Goal: Task Accomplishment & Management: Use online tool/utility

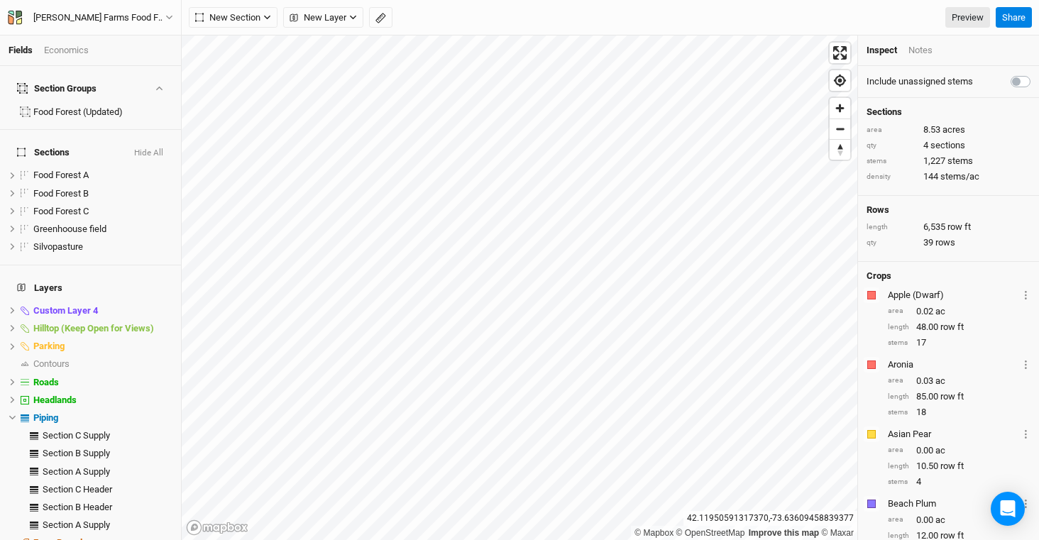
scroll to position [83, 0]
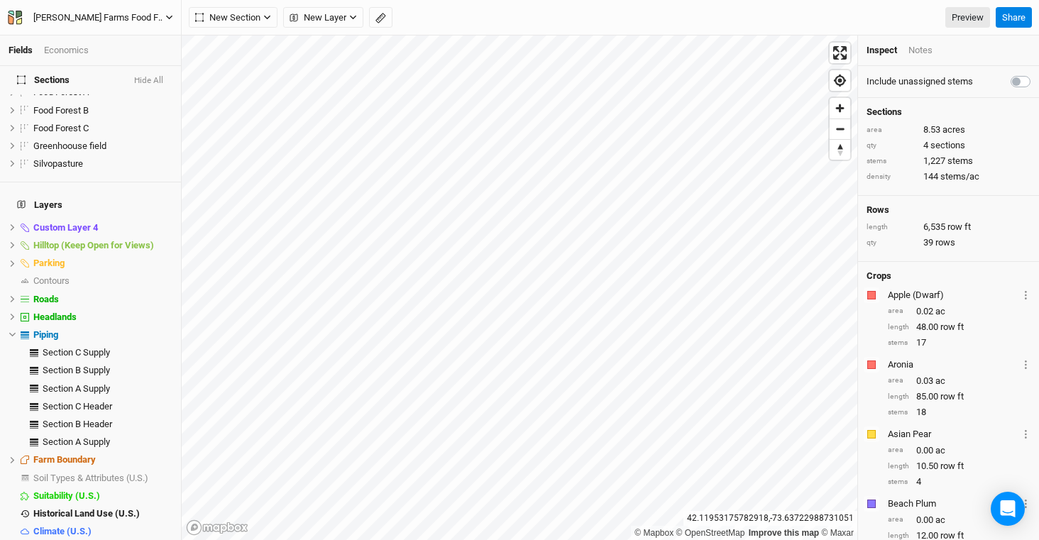
click at [76, 15] on div "[PERSON_NAME] Farms Food Forest and Silvopasture - ACTIVE" at bounding box center [99, 18] width 132 height 14
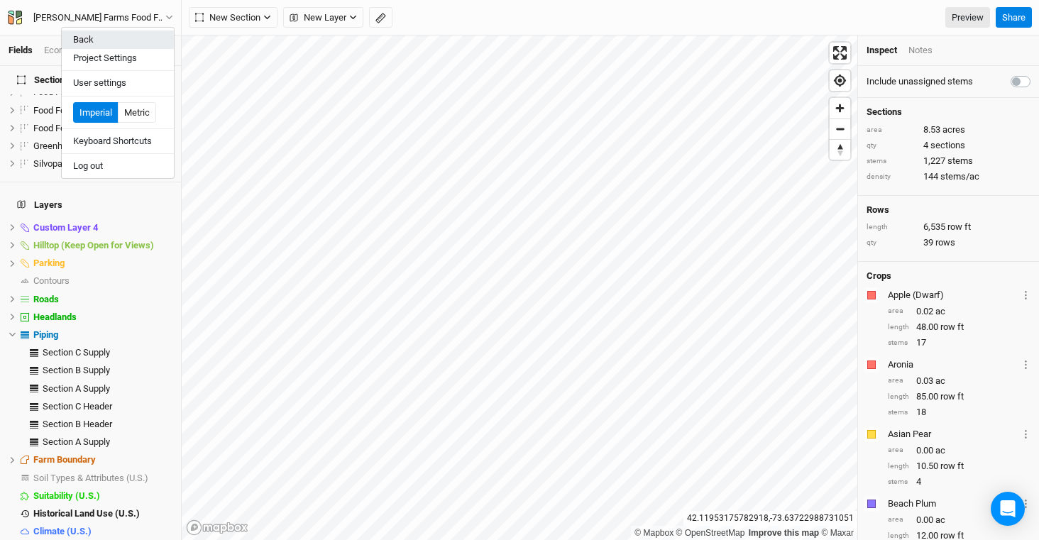
click at [127, 46] on button "Back" at bounding box center [118, 40] width 112 height 18
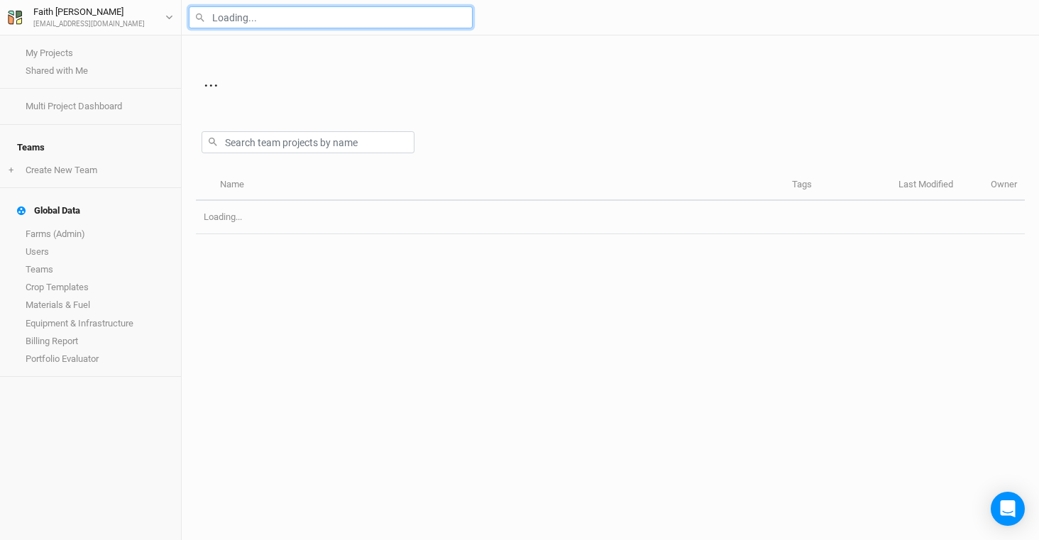
click at [323, 16] on input "text" at bounding box center [331, 17] width 284 height 22
type input "casta"
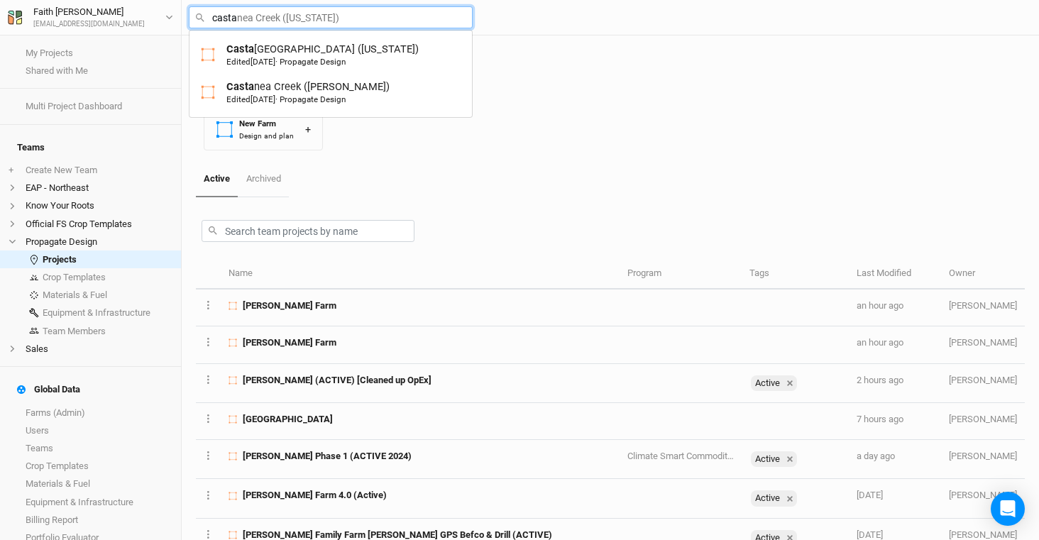
type input "castanea Creek ([US_STATE])"
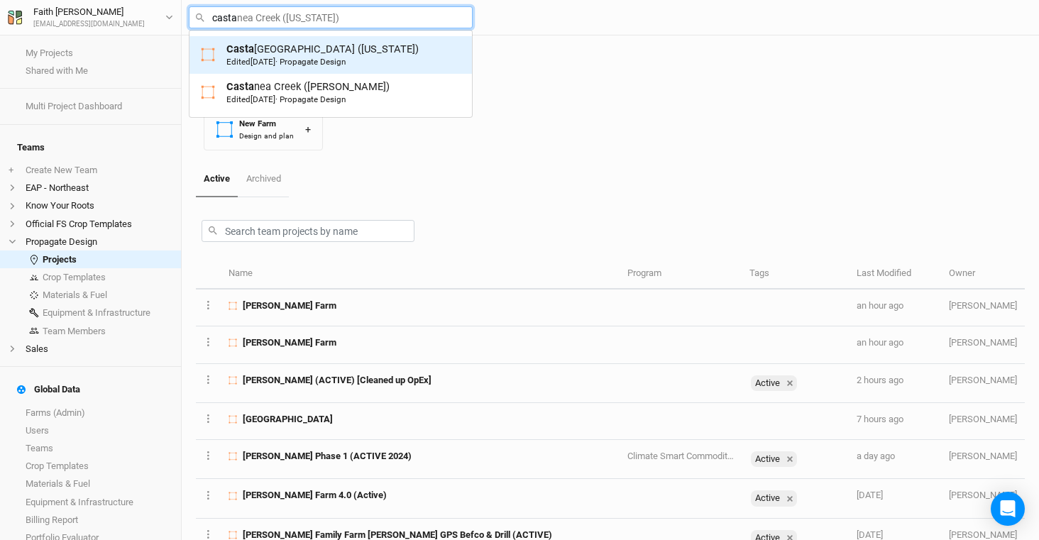
click at [331, 55] on div "Casta nea Creek ([US_STATE]) Edited [DATE] · Propagate Design" at bounding box center [323, 55] width 192 height 26
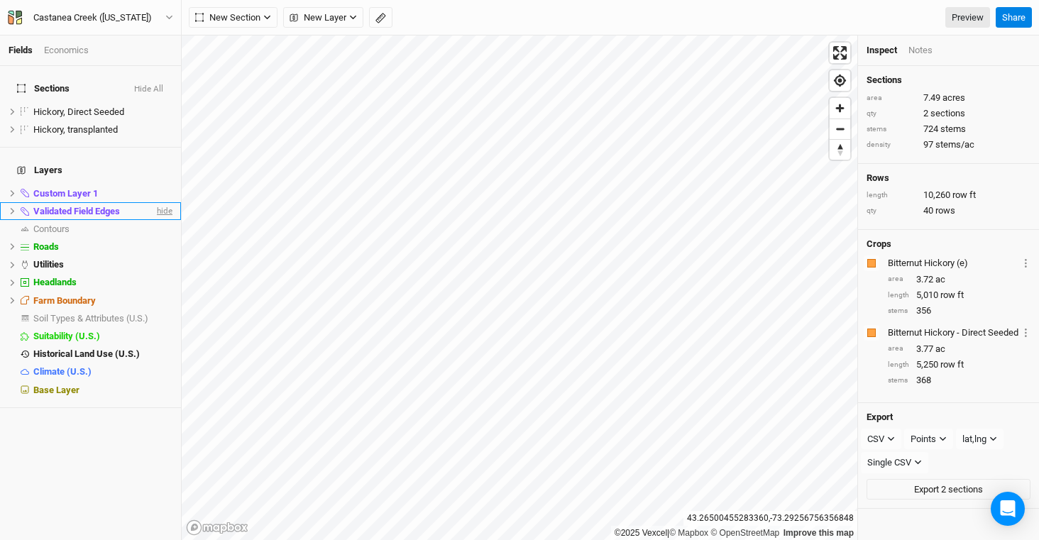
click at [160, 202] on span "hide" at bounding box center [163, 211] width 18 height 18
click at [92, 188] on span "Custom Layer 1" at bounding box center [65, 193] width 65 height 11
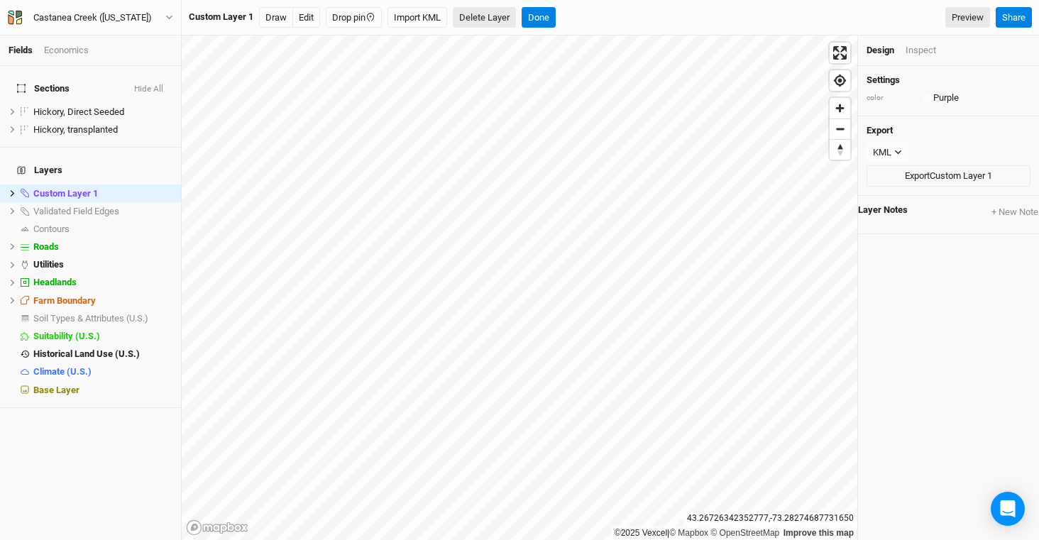
click at [486, 20] on button "Delete Layer" at bounding box center [484, 17] width 63 height 21
click at [522, 28] on div "Are you sure you want to delete all features in Custom Layer 1 ? Cancel Confirm…" at bounding box center [611, 18] width 858 height 36
click at [522, 21] on button "Confirm" at bounding box center [515, 17] width 44 height 21
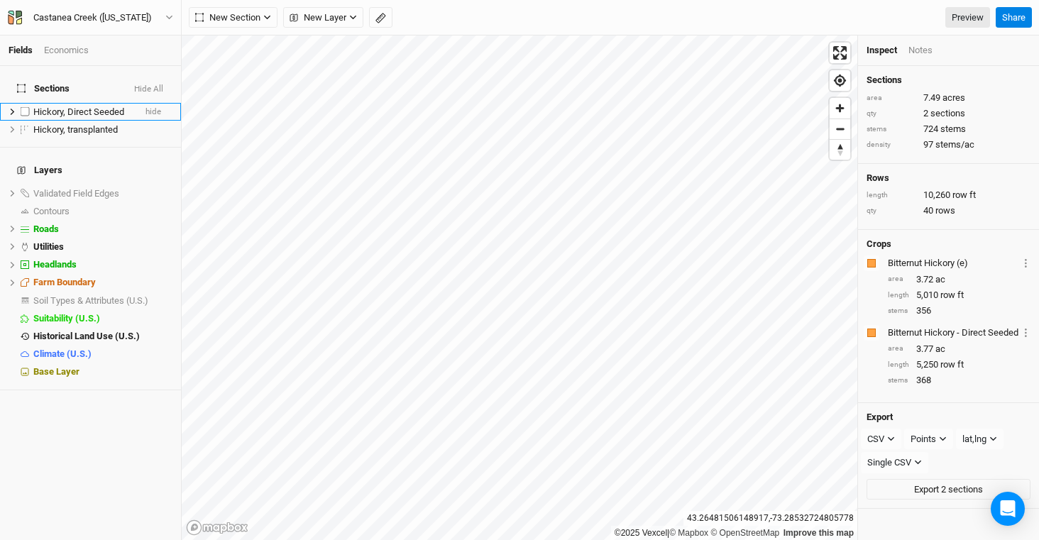
click at [25, 103] on label at bounding box center [25, 112] width 18 height 18
click at [25, 107] on input "checkbox" at bounding box center [25, 111] width 9 height 9
checkbox input "true"
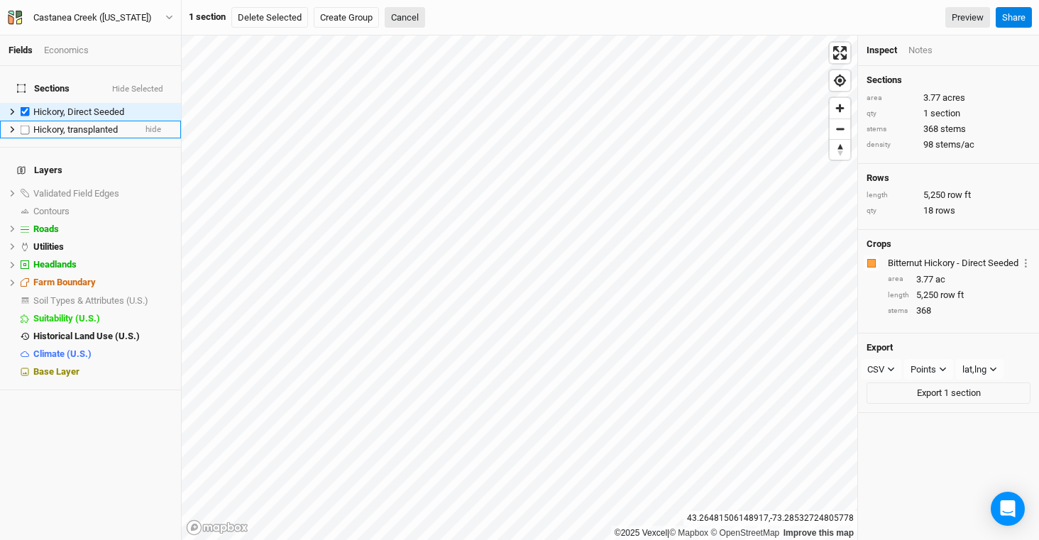
click at [26, 124] on label at bounding box center [25, 130] width 18 height 18
click at [26, 125] on input "checkbox" at bounding box center [25, 129] width 9 height 9
checkbox input "true"
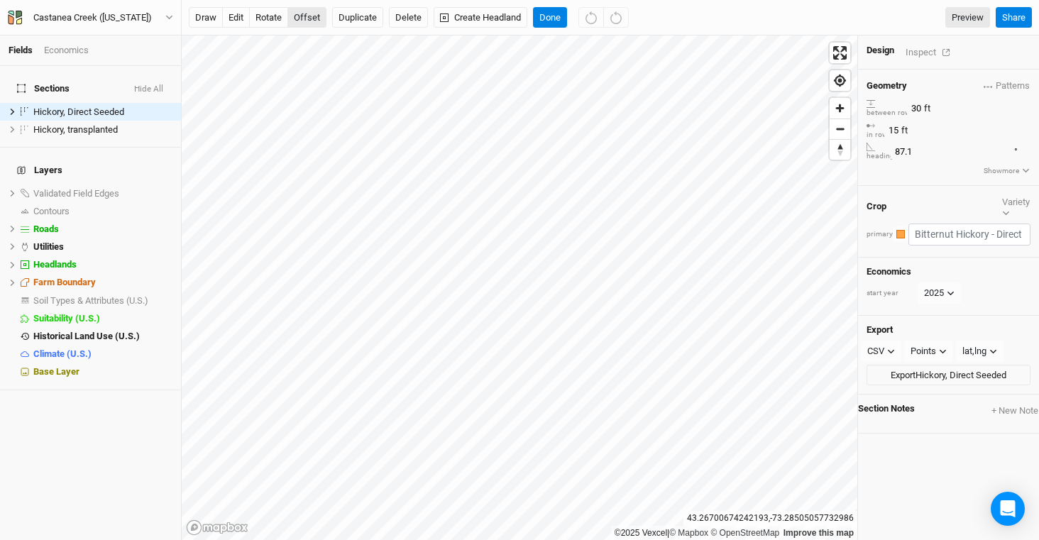
click at [308, 26] on button "offset" at bounding box center [307, 17] width 39 height 21
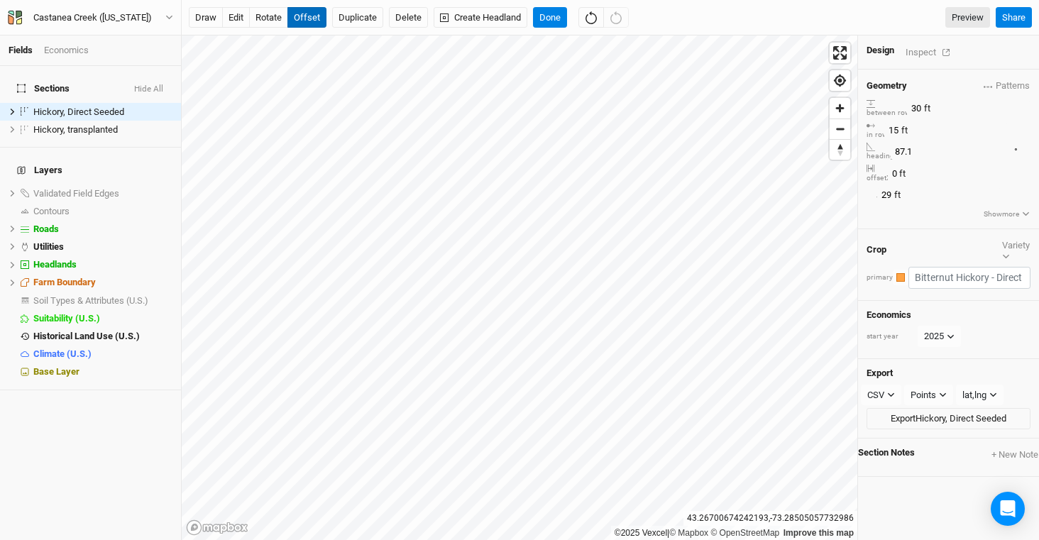
type input "30"
click at [560, 20] on button "Done" at bounding box center [550, 17] width 34 height 21
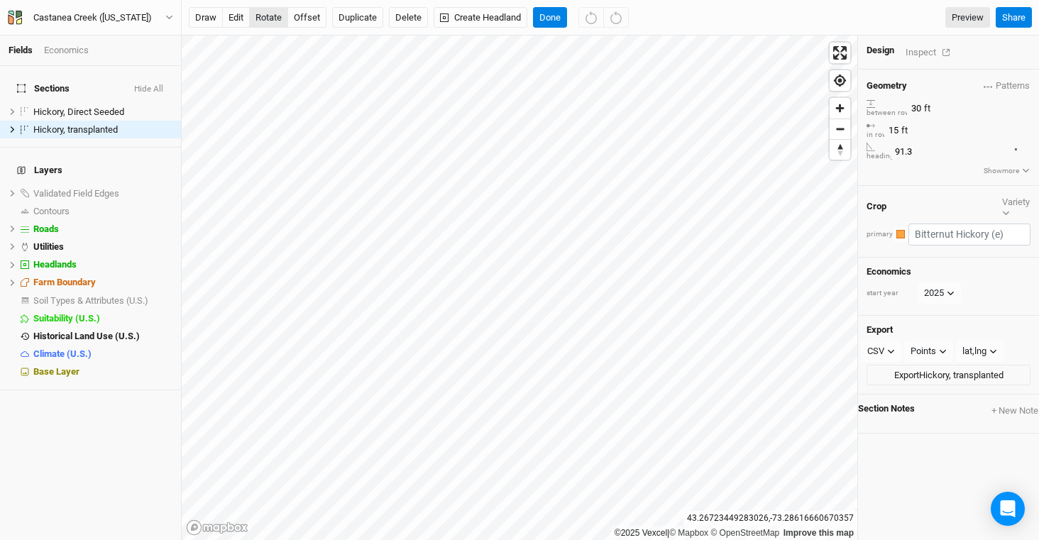
click at [275, 18] on button "rotate" at bounding box center [268, 17] width 39 height 21
type input "71.6"
click at [306, 21] on button "offset" at bounding box center [307, 17] width 39 height 21
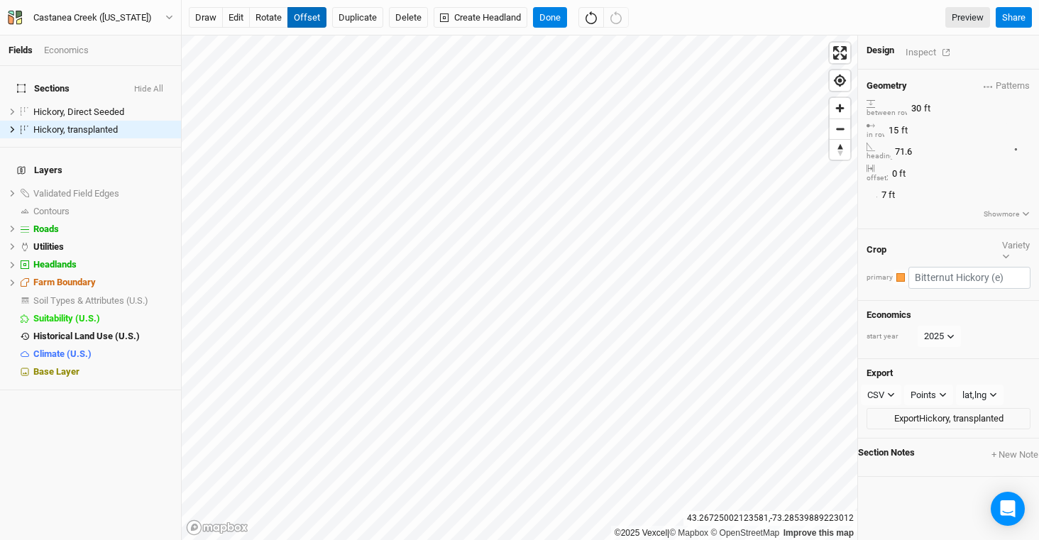
type input "6"
click at [555, 9] on button "Done" at bounding box center [550, 17] width 34 height 21
click at [555, 18] on button "Done" at bounding box center [550, 17] width 34 height 21
click at [968, 144] on input "71.6" at bounding box center [953, 152] width 124 height 16
type input "71.5"
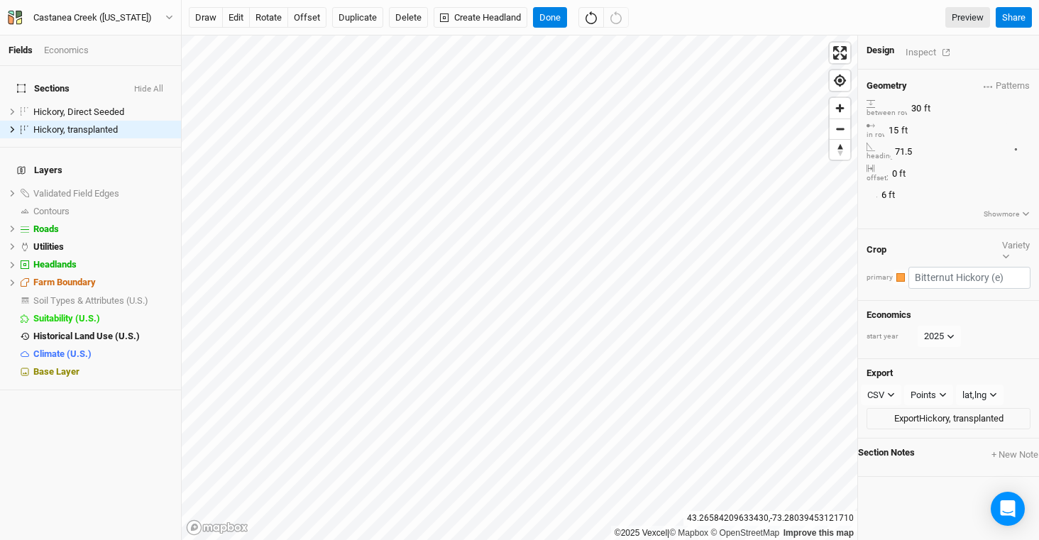
click at [984, 43] on div "Design Inspect" at bounding box center [948, 53] width 181 height 34
click at [967, 144] on input "87.1" at bounding box center [953, 152] width 124 height 16
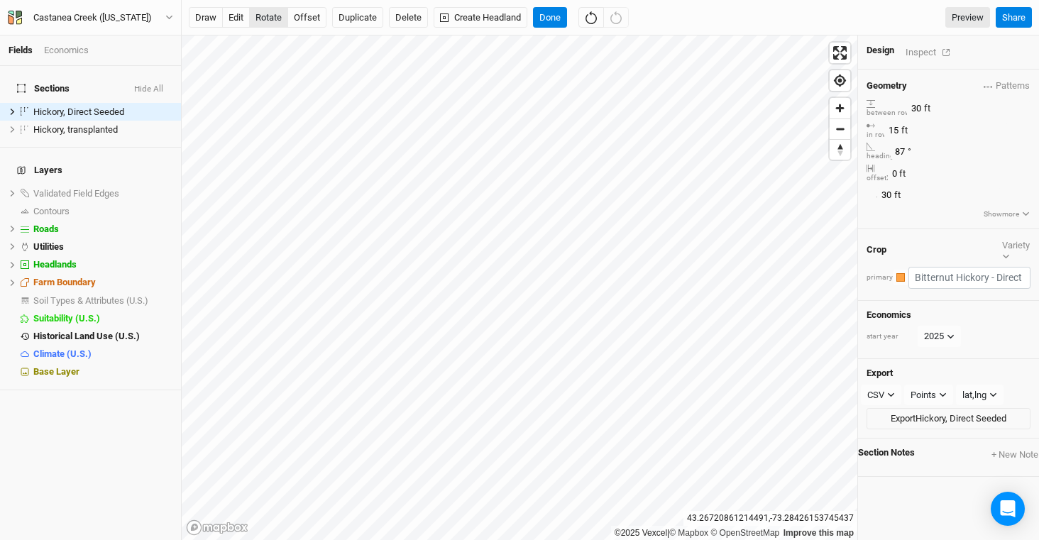
click at [281, 16] on button "rotate" at bounding box center [268, 17] width 39 height 21
type input "61.1"
click at [556, 18] on button "Done" at bounding box center [550, 17] width 34 height 21
click at [944, 144] on input "61.1" at bounding box center [953, 152] width 124 height 16
drag, startPoint x: 968, startPoint y: 143, endPoint x: 880, endPoint y: 151, distance: 89.2
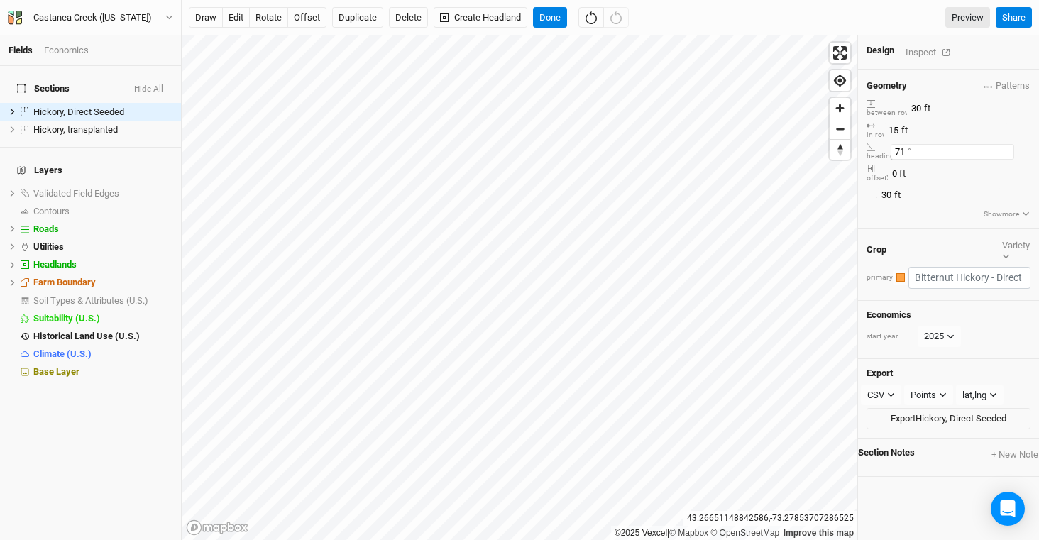
click at [880, 151] on div "Geometry Patterns ＋ New in-row pattern between row 30 ft in row 15 ft heading 7…" at bounding box center [948, 150] width 181 height 160
type input "7"
type input "61"
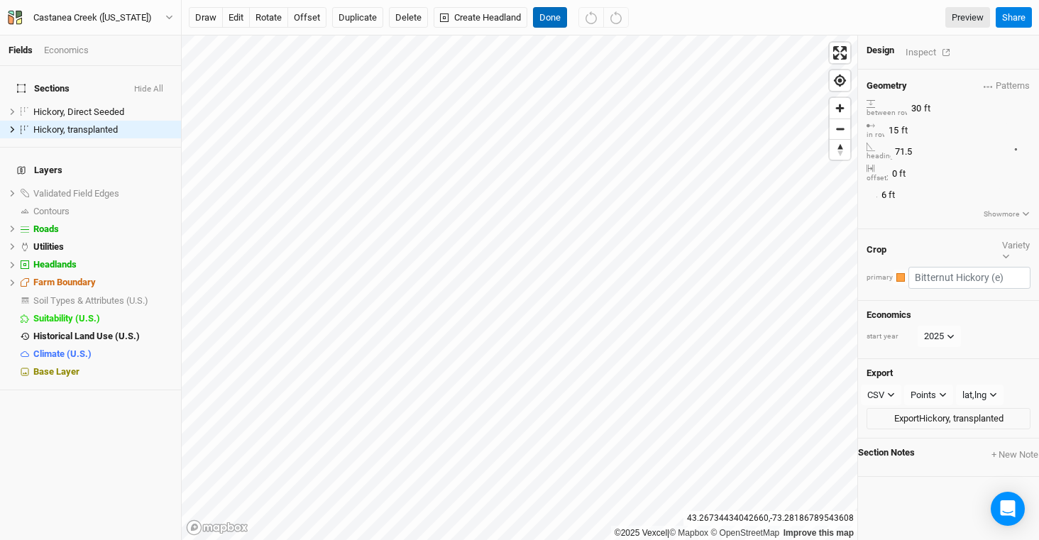
click at [550, 24] on button "Done" at bounding box center [550, 17] width 34 height 21
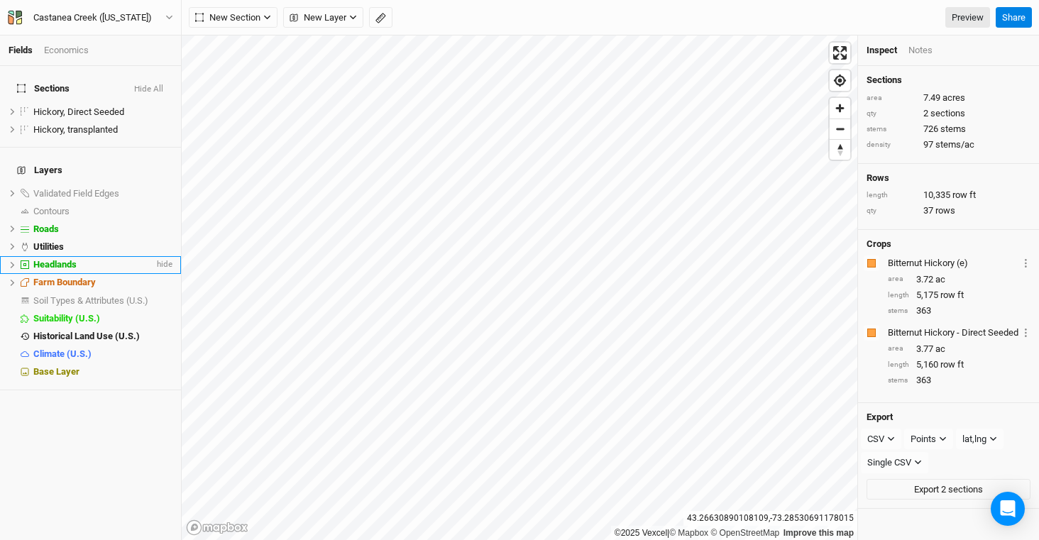
click at [83, 259] on div "Headlands" at bounding box center [93, 264] width 121 height 11
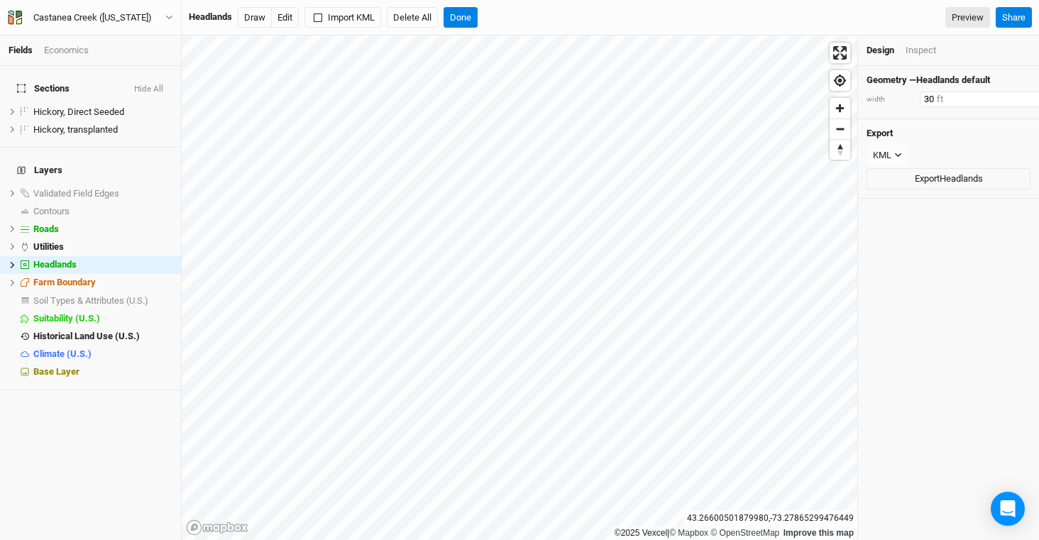
click at [950, 101] on input "30" at bounding box center [982, 100] width 124 height 16
click at [981, 268] on div "Geometry — Headlands default width 32 ft Export KML JSON KML Export Headlands" at bounding box center [948, 303] width 181 height 474
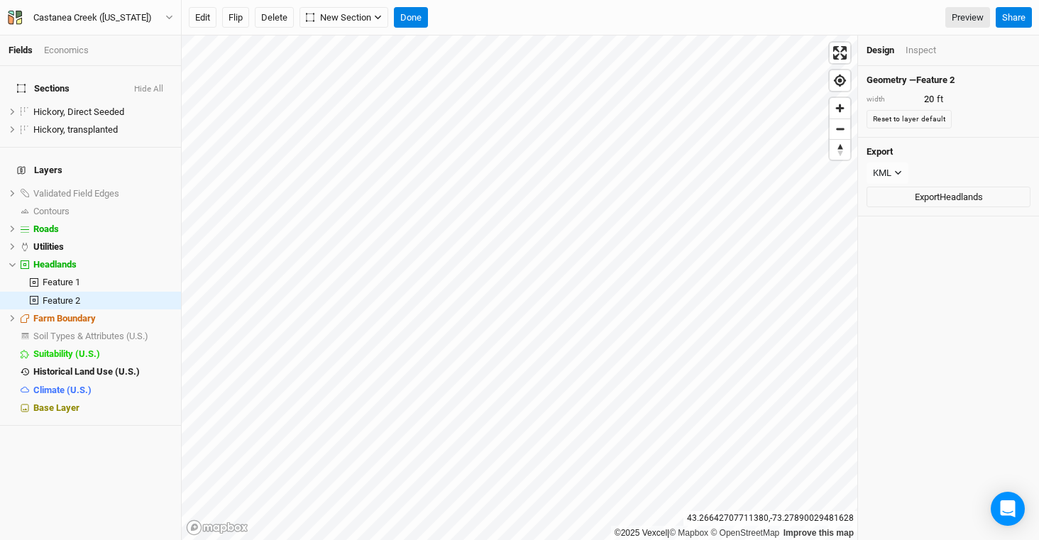
click at [965, 108] on div "Geometry — Feature 2 width 20 ft Reset to layer default" at bounding box center [948, 101] width 181 height 71
click at [950, 99] on input "20" at bounding box center [982, 100] width 124 height 16
type input "2"
type input "30"
click at [416, 17] on button "Done" at bounding box center [411, 17] width 34 height 21
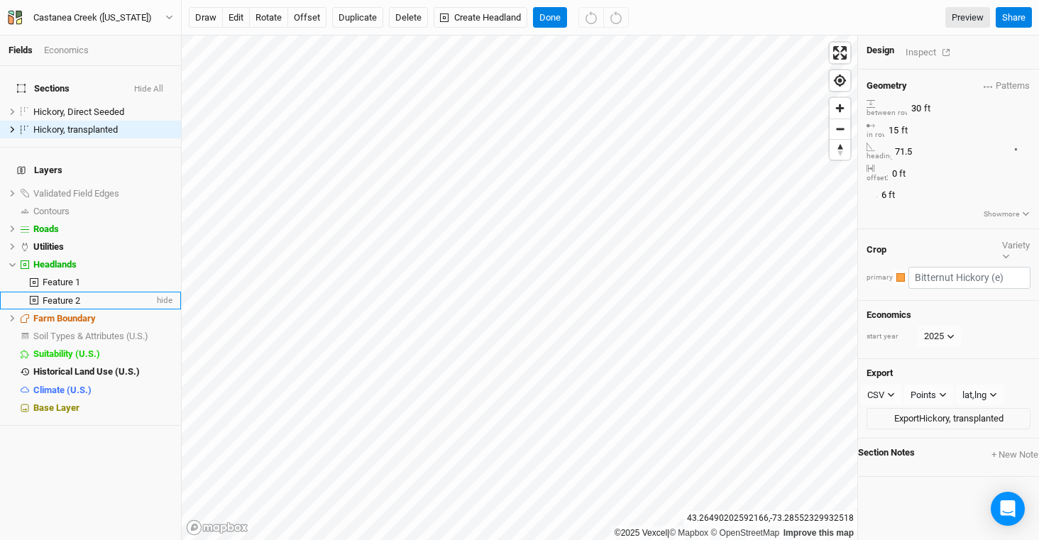
click at [67, 295] on span "Feature 2" at bounding box center [62, 300] width 38 height 11
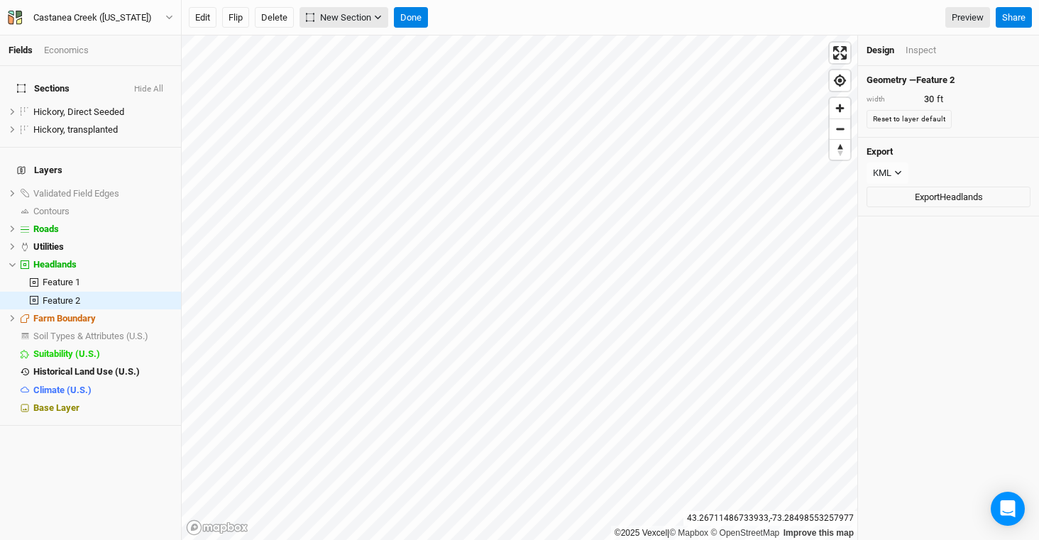
click at [355, 16] on span "New Section" at bounding box center [338, 18] width 65 height 14
click at [378, 53] on button "Grid" at bounding box center [357, 47] width 112 height 22
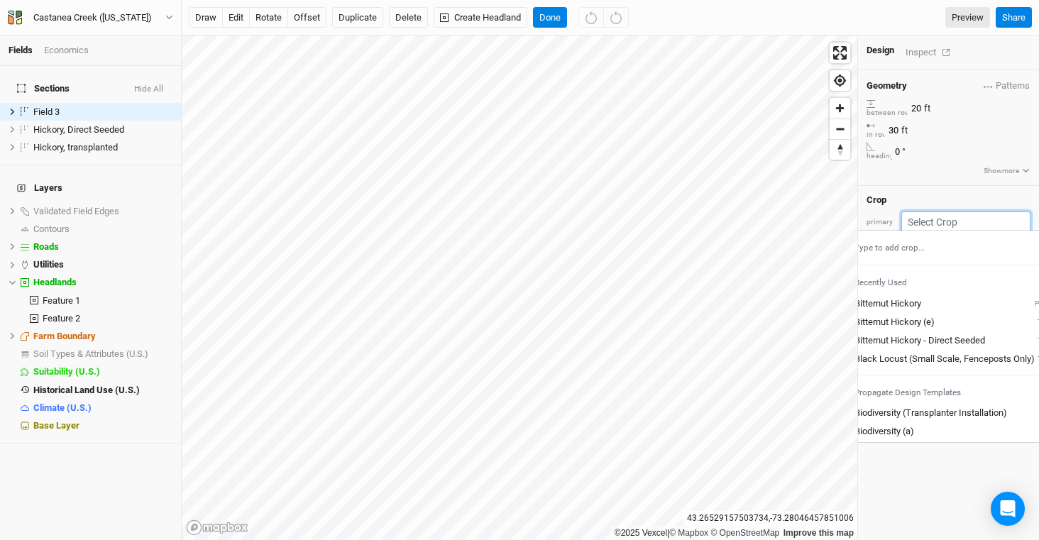
click at [961, 212] on input "text" at bounding box center [966, 223] width 129 height 22
click at [935, 316] on div "Bitternut Hickory (e)" at bounding box center [895, 322] width 80 height 13
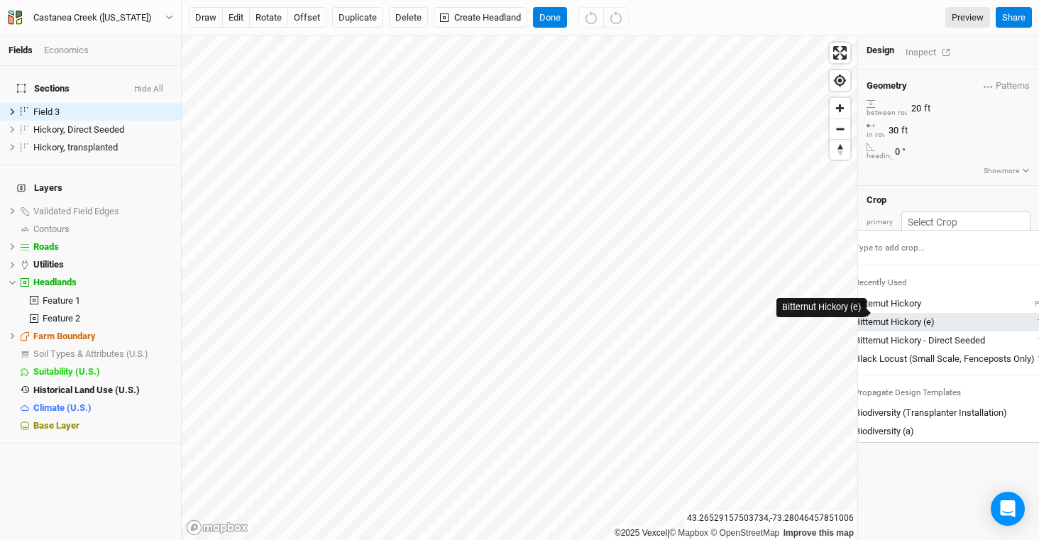
type input "10"
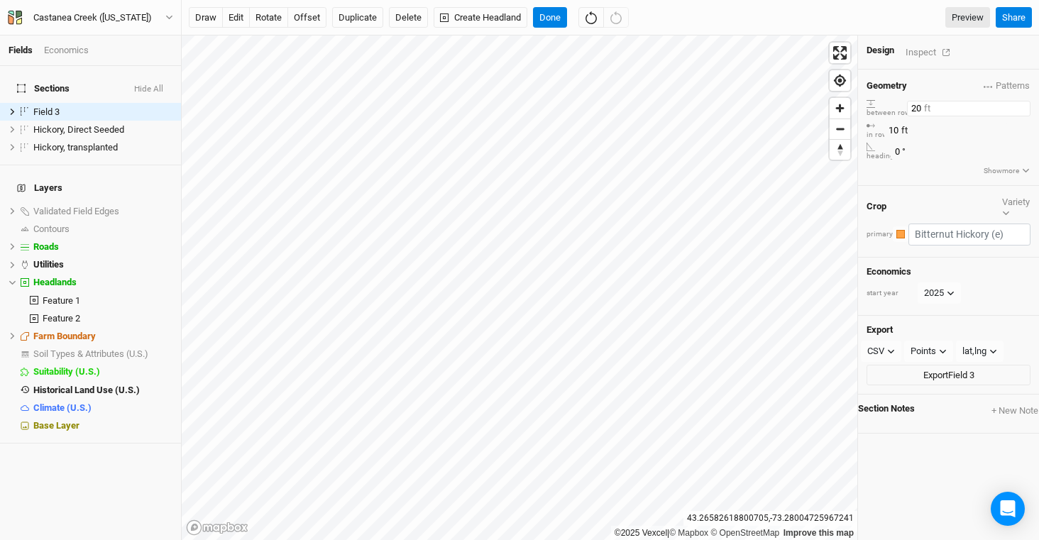
click at [954, 101] on input "20" at bounding box center [969, 109] width 124 height 16
type input "2"
type input "1"
type input "30"
click at [976, 129] on input "10" at bounding box center [947, 131] width 124 height 16
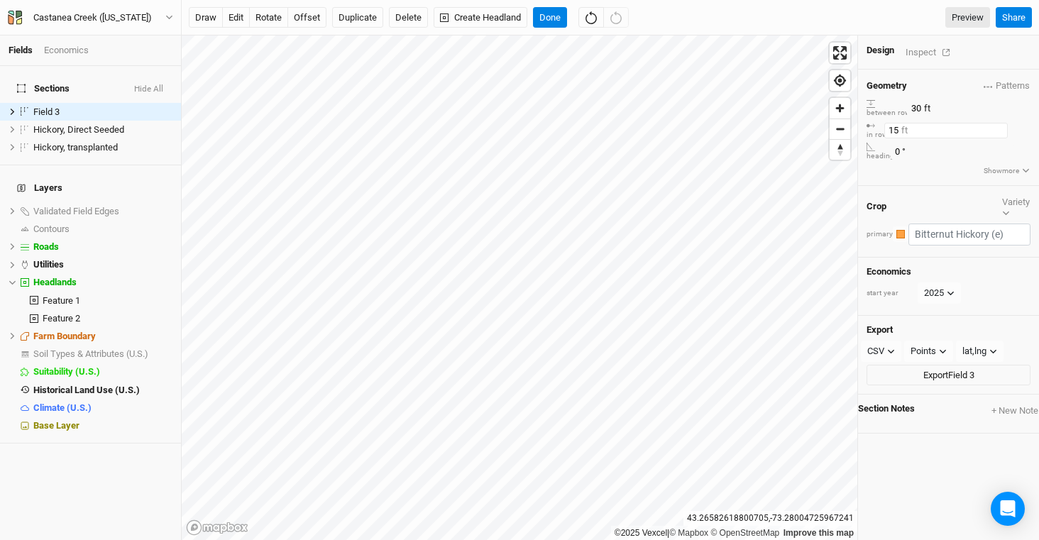
type input "15"
click at [280, 24] on button "rotate" at bounding box center [268, 17] width 39 height 21
type input "71.5"
click at [311, 13] on button "offset" at bounding box center [307, 17] width 39 height 21
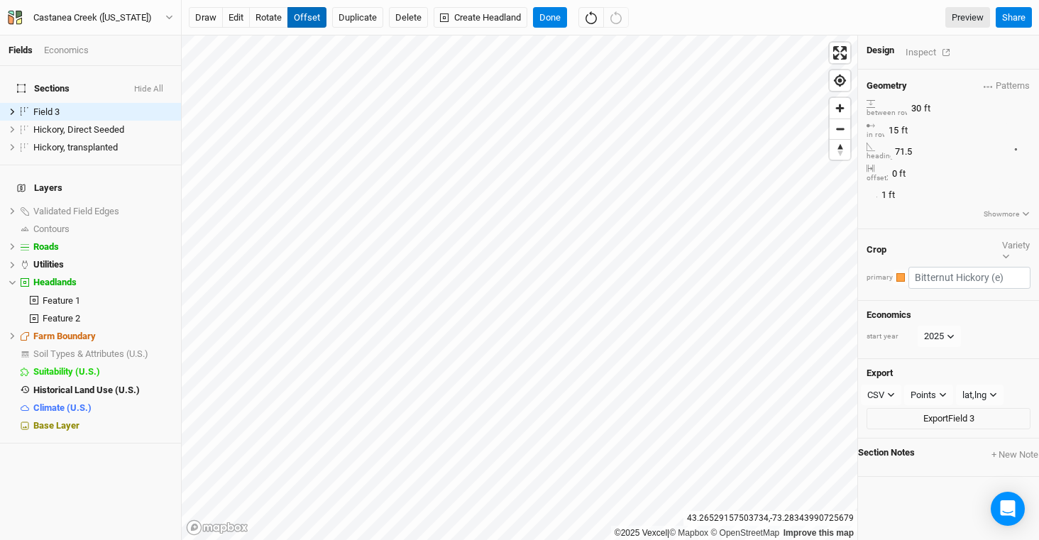
type input "2"
click at [557, 13] on button "Done" at bounding box center [550, 17] width 34 height 21
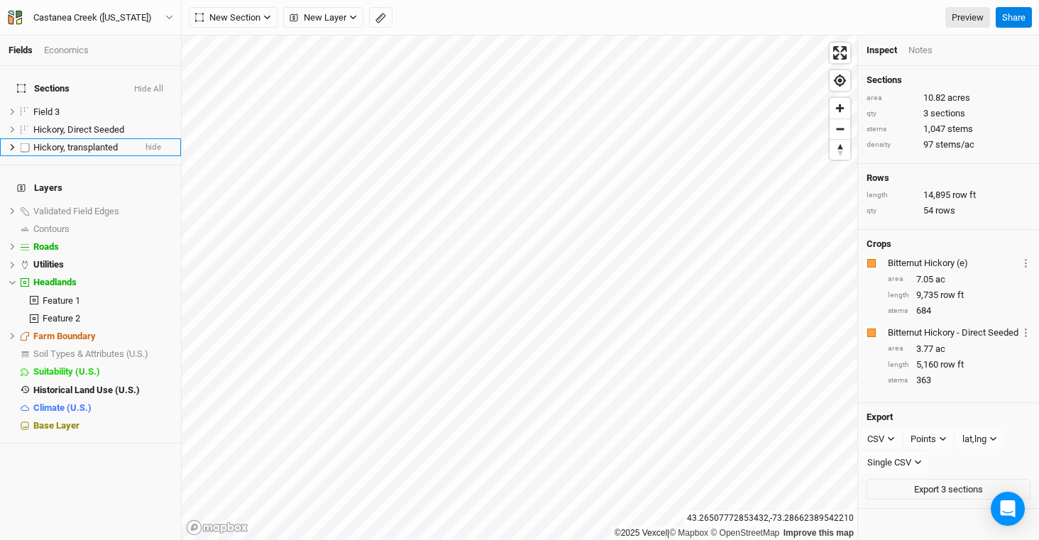
click at [70, 142] on span "Hickory, transplanted" at bounding box center [75, 147] width 84 height 11
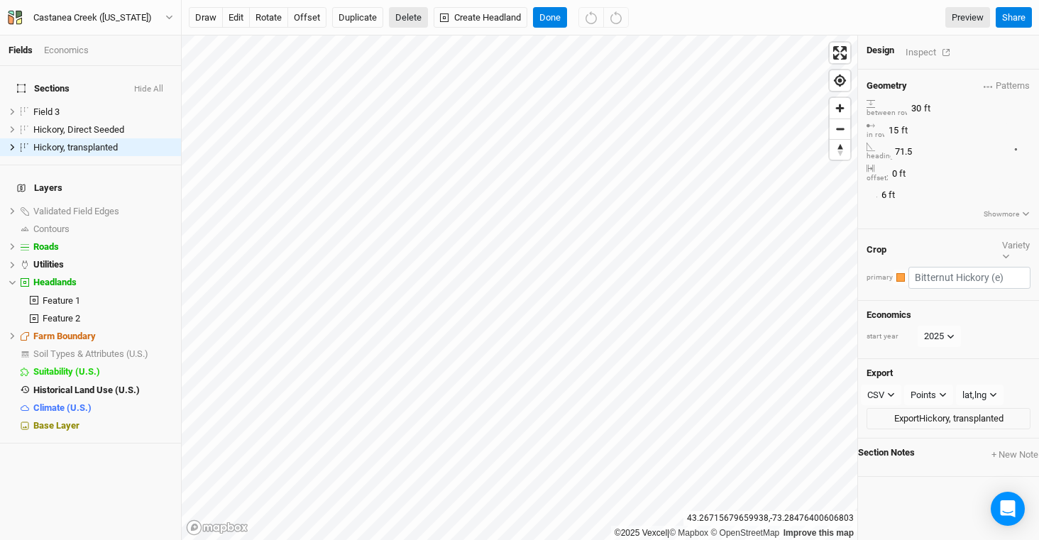
click at [398, 21] on button "Delete" at bounding box center [408, 17] width 39 height 21
click at [477, 17] on button "Confirm" at bounding box center [479, 17] width 44 height 21
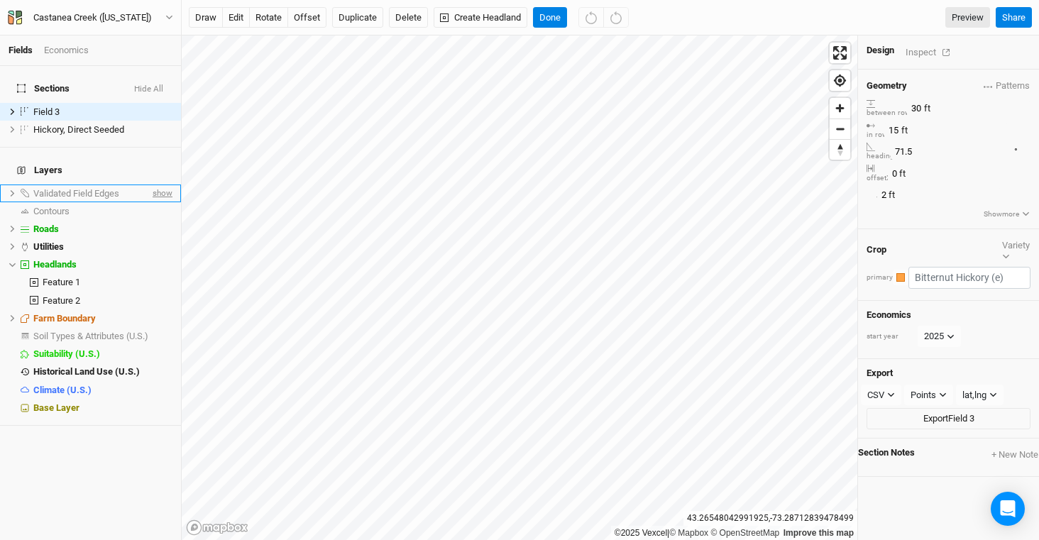
click at [156, 185] on span "show" at bounding box center [161, 194] width 23 height 18
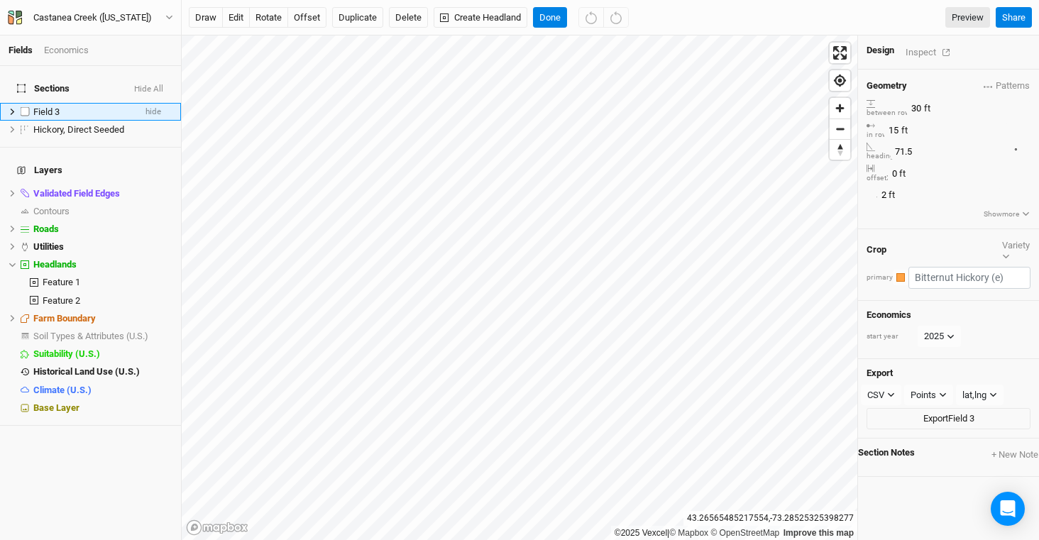
click at [109, 107] on div "Field 3" at bounding box center [83, 112] width 101 height 11
click at [241, 25] on button "edit" at bounding box center [236, 17] width 28 height 21
click at [550, 16] on button "Done" at bounding box center [550, 17] width 34 height 21
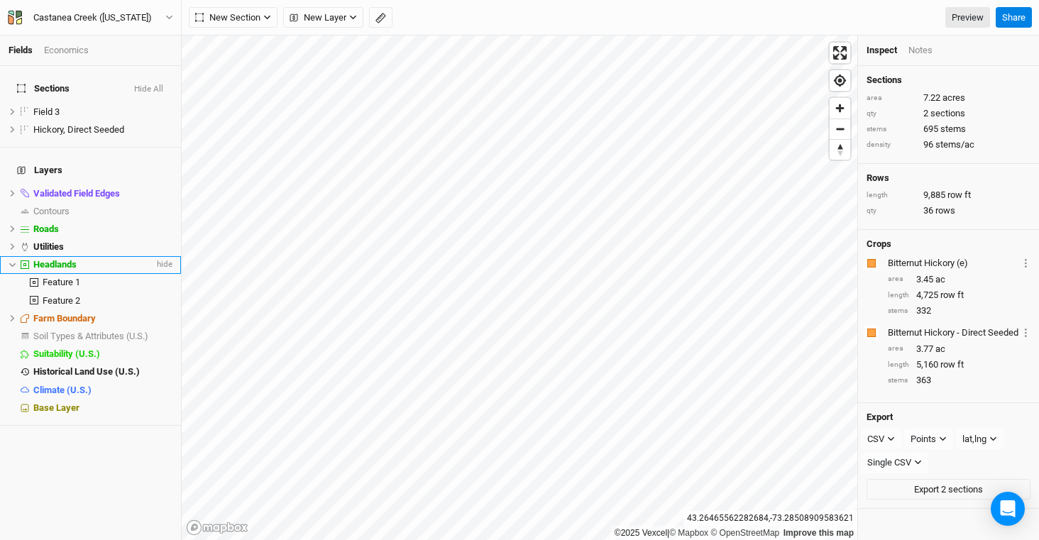
click at [114, 259] on div "Headlands" at bounding box center [93, 264] width 121 height 11
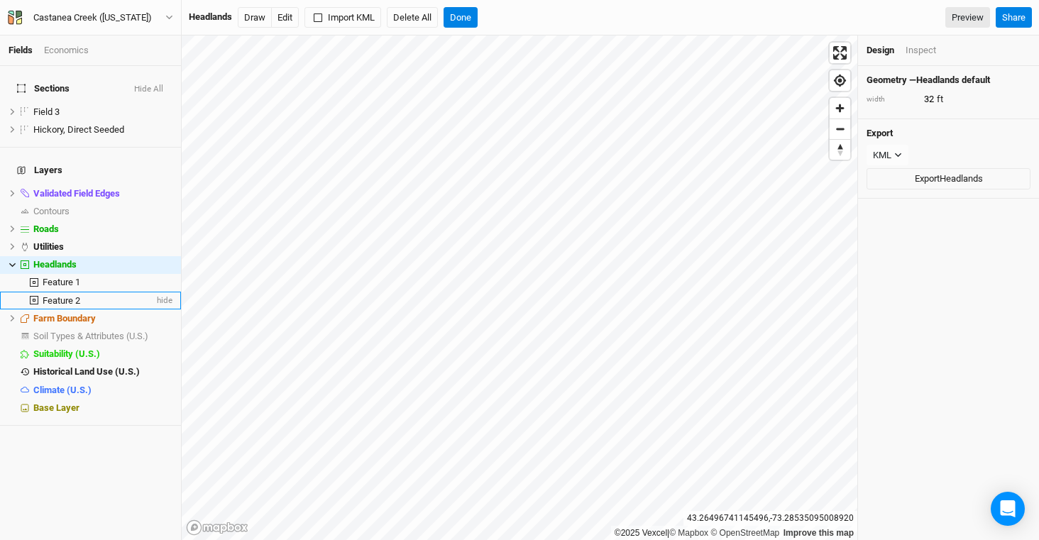
click at [83, 295] on div "Feature 2" at bounding box center [98, 300] width 111 height 11
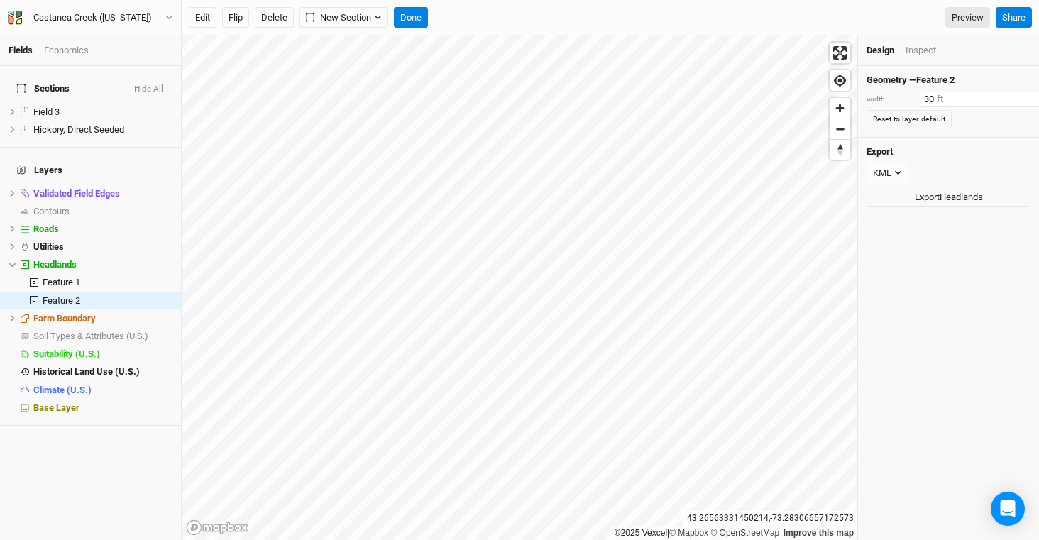
click at [954, 101] on input "30" at bounding box center [982, 100] width 124 height 16
type input "3"
type input "15"
click at [84, 295] on div "Feature 2" at bounding box center [98, 300] width 111 height 11
click at [61, 107] on div "Field 3" at bounding box center [83, 112] width 101 height 11
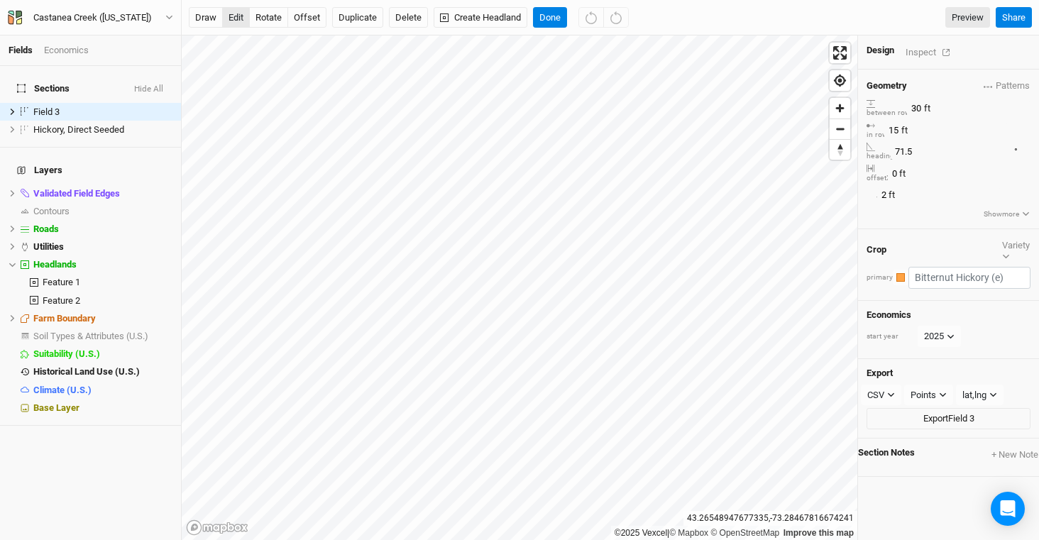
click at [241, 15] on button "edit" at bounding box center [236, 17] width 28 height 21
click at [236, 15] on button "edit" at bounding box center [236, 17] width 28 height 21
click at [55, 107] on span "Field 3" at bounding box center [46, 112] width 26 height 11
click at [244, 15] on button "edit" at bounding box center [236, 17] width 28 height 21
click at [549, 29] on div "draw edit rotate offset Duplicate Delete Create Headland Done Preview Share" at bounding box center [611, 18] width 858 height 36
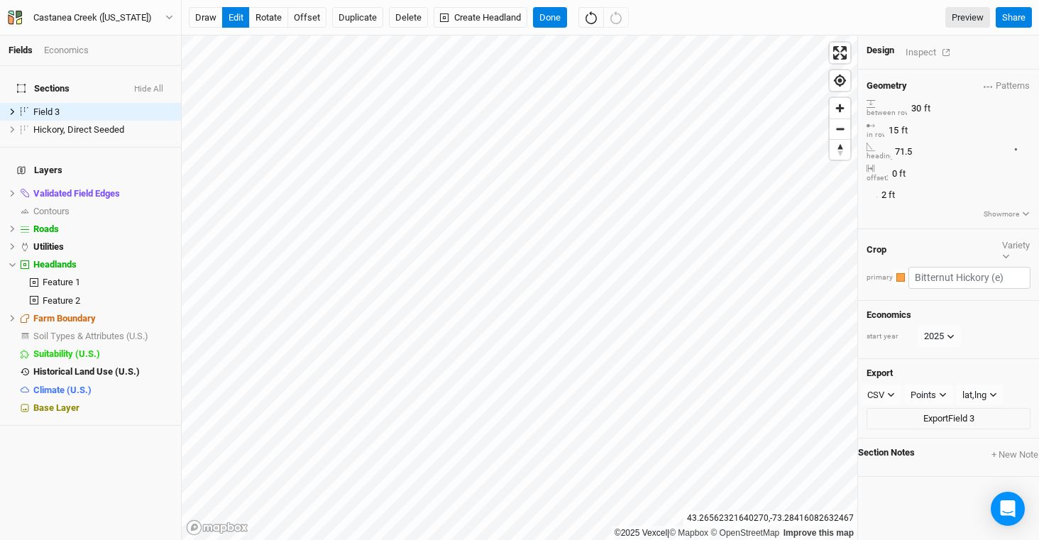
click at [552, 31] on div "draw edit rotate offset Duplicate Delete Create Headland Done Preview Share" at bounding box center [611, 18] width 858 height 36
click at [551, 21] on button "Done" at bounding box center [550, 17] width 34 height 21
click at [307, 20] on button "offset" at bounding box center [307, 17] width 39 height 21
type input "10"
click at [544, 23] on button "Done" at bounding box center [550, 17] width 34 height 21
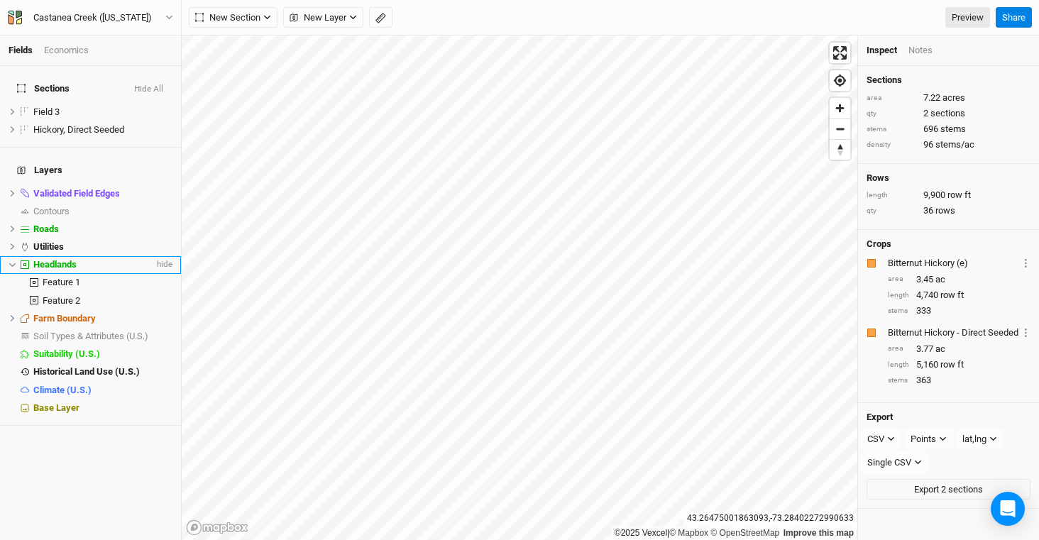
click at [89, 259] on div "Headlands" at bounding box center [93, 264] width 121 height 11
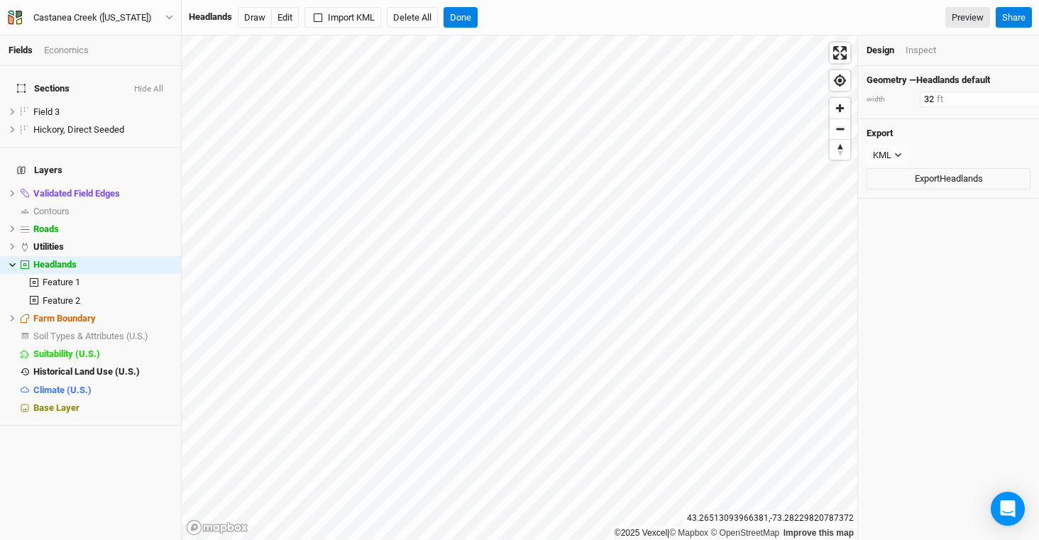
click at [964, 100] on input "32" at bounding box center [982, 100] width 124 height 16
type input "3"
click at [72, 295] on span "Feature 2" at bounding box center [62, 300] width 38 height 11
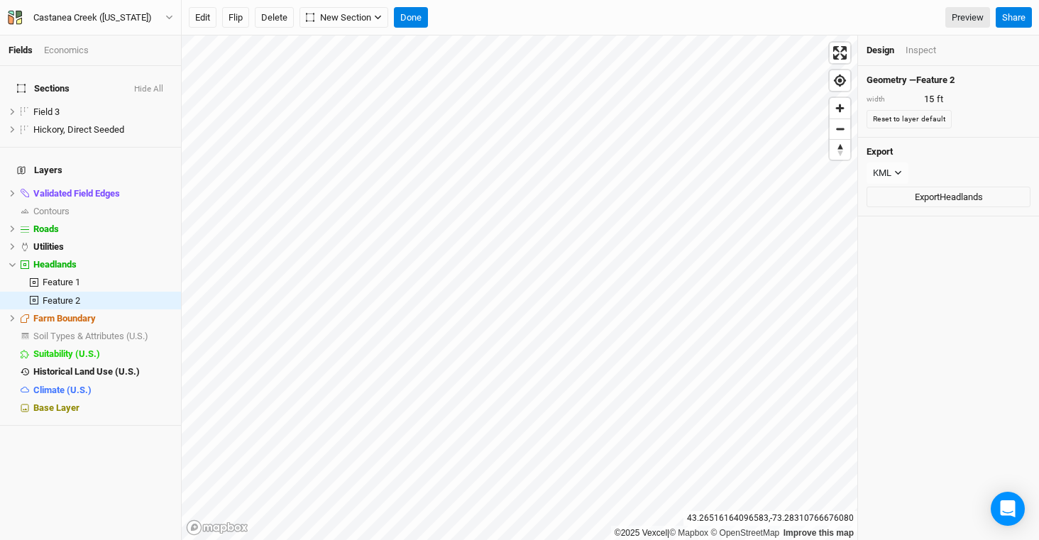
click at [972, 90] on div "Geometry — Feature 2 width 15 ft Reset to layer default" at bounding box center [948, 101] width 181 height 71
click at [969, 95] on input "15" at bounding box center [982, 100] width 124 height 16
type input "1"
type input "20"
click at [411, 17] on button "Done" at bounding box center [411, 17] width 34 height 21
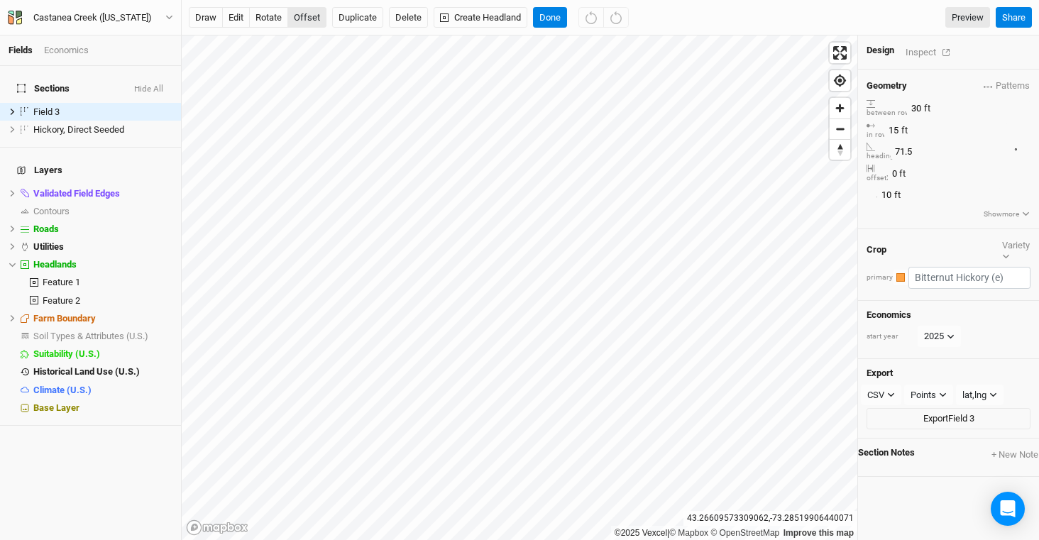
click at [306, 21] on button "offset" at bounding box center [307, 17] width 39 height 21
type input "1"
click at [556, 15] on button "Done" at bounding box center [550, 17] width 34 height 21
click at [74, 295] on span "Feature 2" at bounding box center [62, 300] width 38 height 11
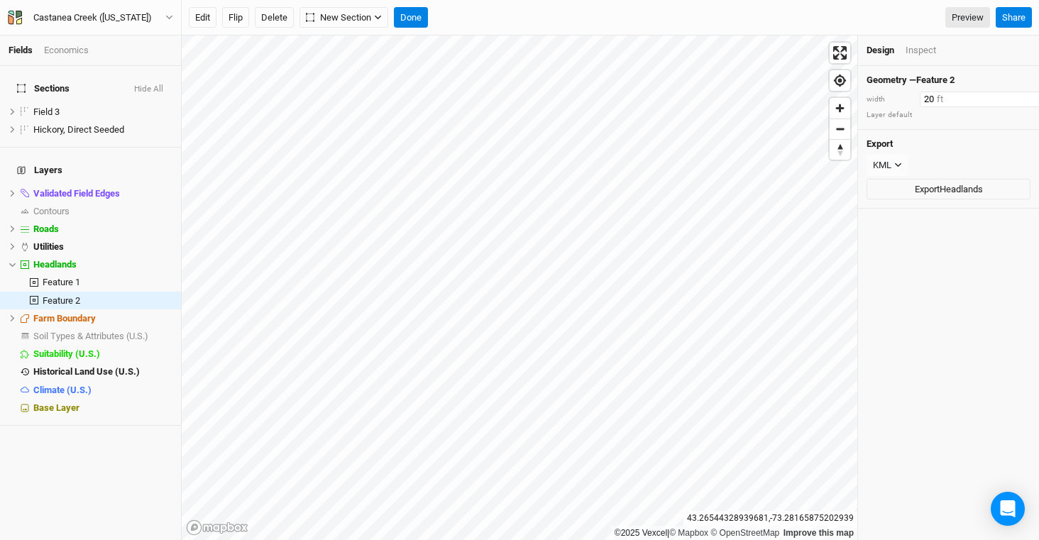
click at [959, 98] on input "20" at bounding box center [982, 100] width 124 height 16
type input "2"
click at [993, 89] on div "Geometry — Feature 2 width 5 ft Reset to layer default" at bounding box center [948, 101] width 181 height 71
click at [962, 94] on input "5" at bounding box center [982, 100] width 124 height 16
type input "25"
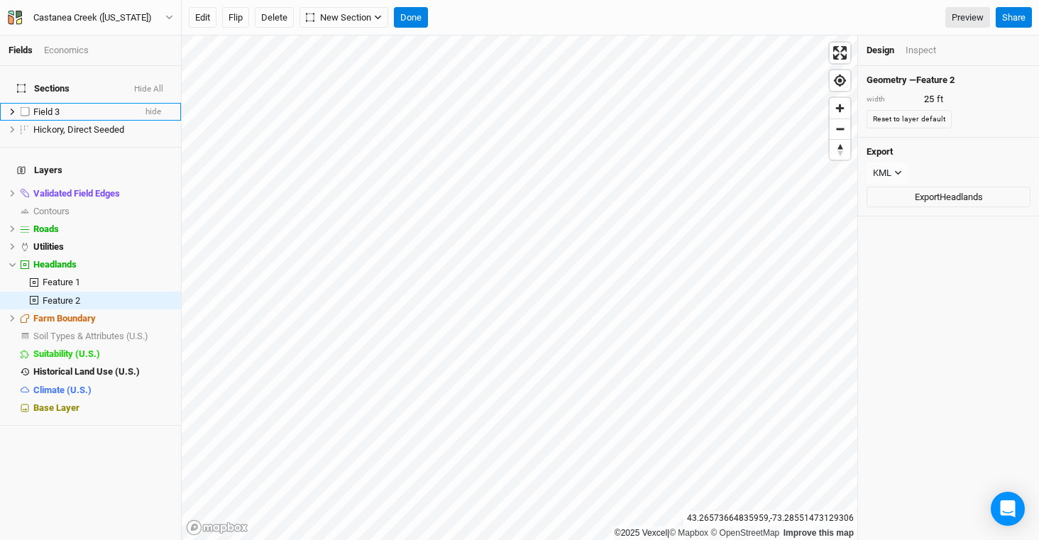
click at [97, 107] on div "Field 3" at bounding box center [83, 112] width 101 height 11
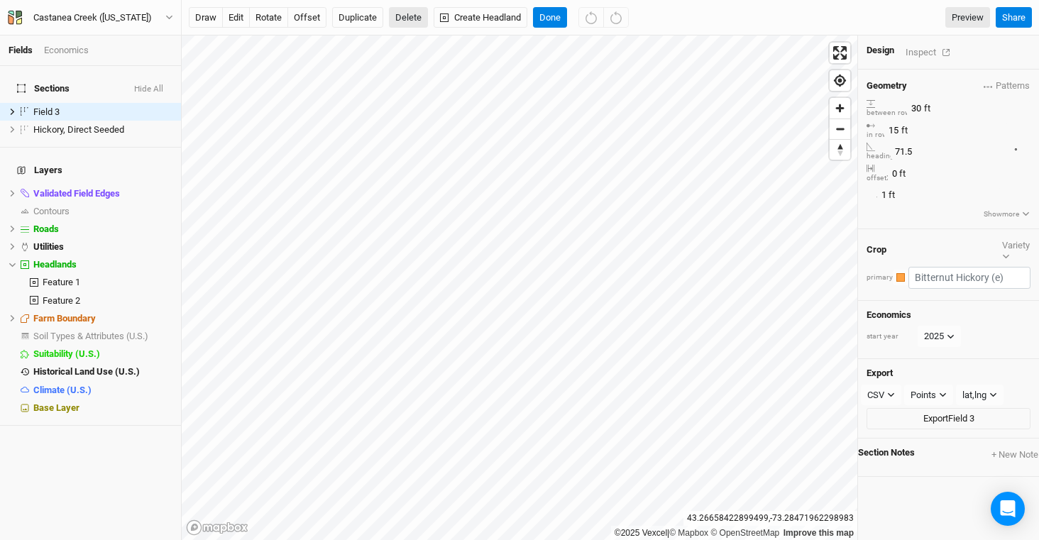
click at [416, 22] on button "Delete" at bounding box center [408, 17] width 39 height 21
click at [430, 21] on button "Confirm" at bounding box center [418, 17] width 44 height 21
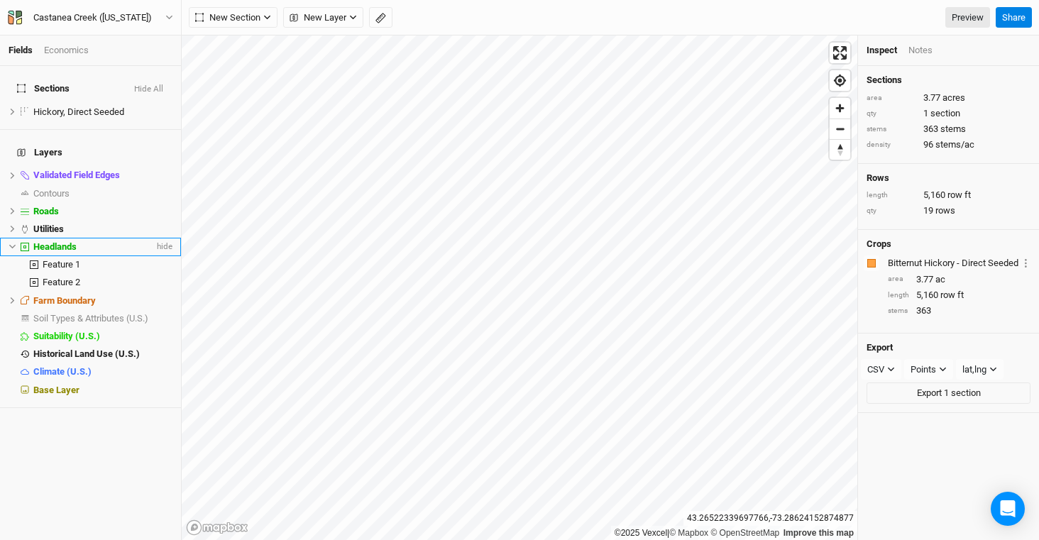
click at [94, 241] on div "Headlands" at bounding box center [93, 246] width 121 height 11
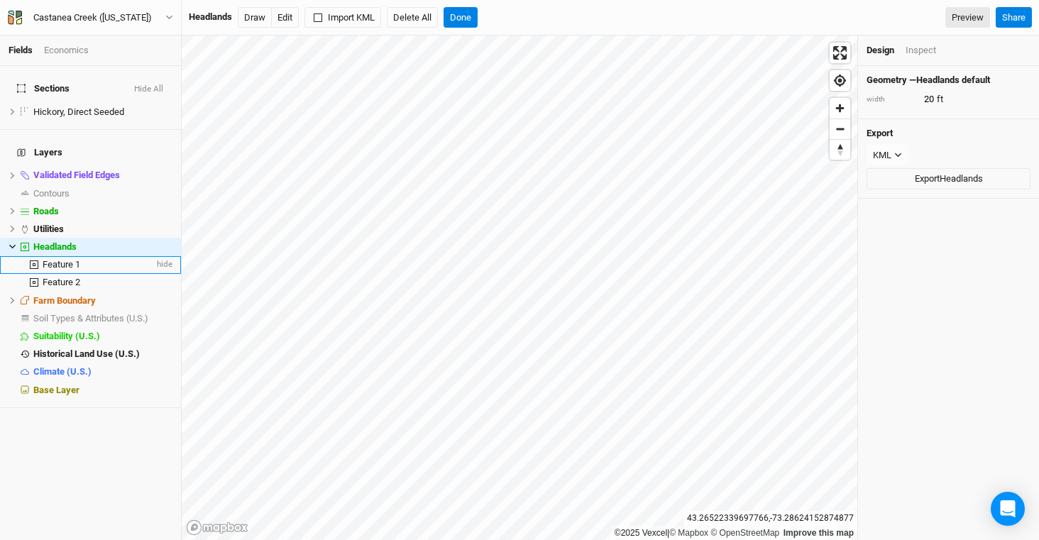
click at [82, 259] on div "Feature 1" at bounding box center [98, 264] width 111 height 11
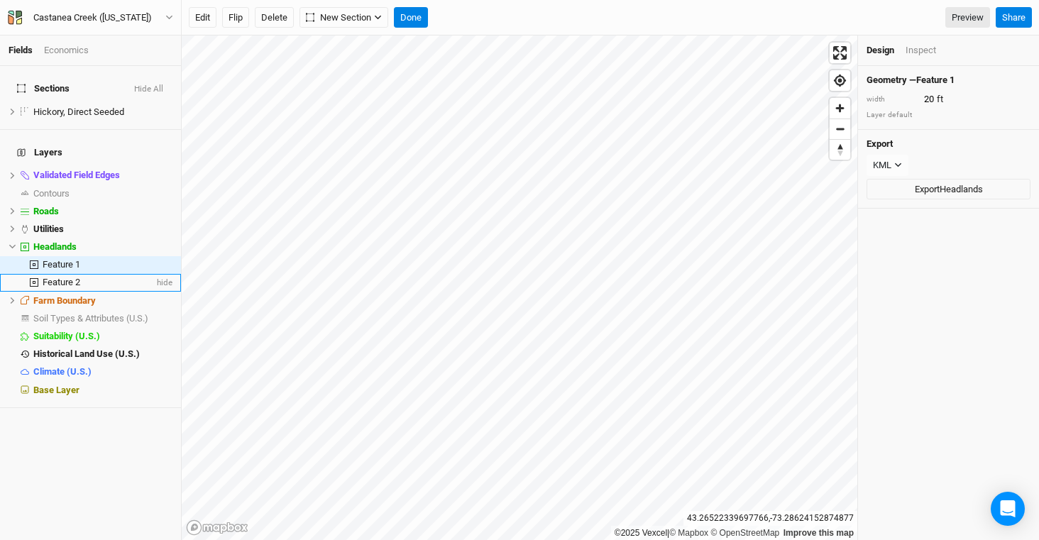
click at [79, 277] on span "Feature 2" at bounding box center [62, 282] width 38 height 11
type input "25"
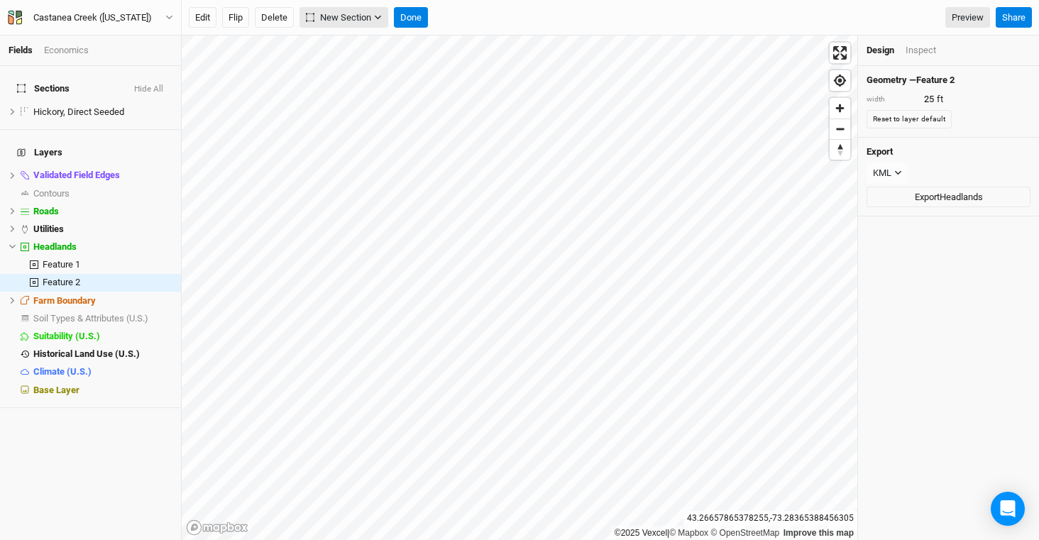
click at [322, 16] on span "New Section" at bounding box center [338, 18] width 65 height 14
click at [345, 55] on button "Grid" at bounding box center [357, 47] width 112 height 22
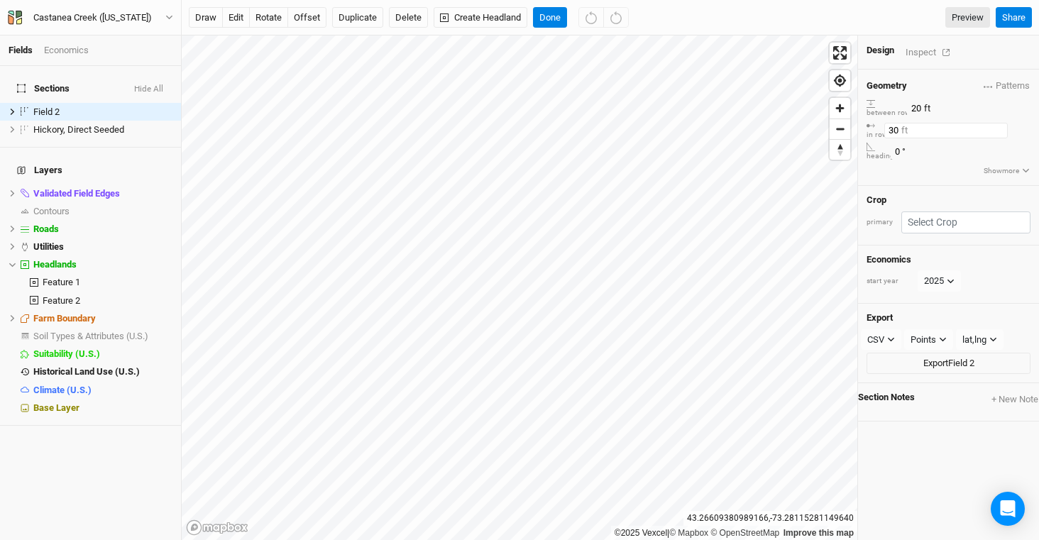
drag, startPoint x: 988, startPoint y: 128, endPoint x: 919, endPoint y: 119, distance: 70.2
click at [919, 121] on div "in row 30 ft" at bounding box center [949, 130] width 164 height 19
click at [951, 212] on input "text" at bounding box center [966, 223] width 129 height 22
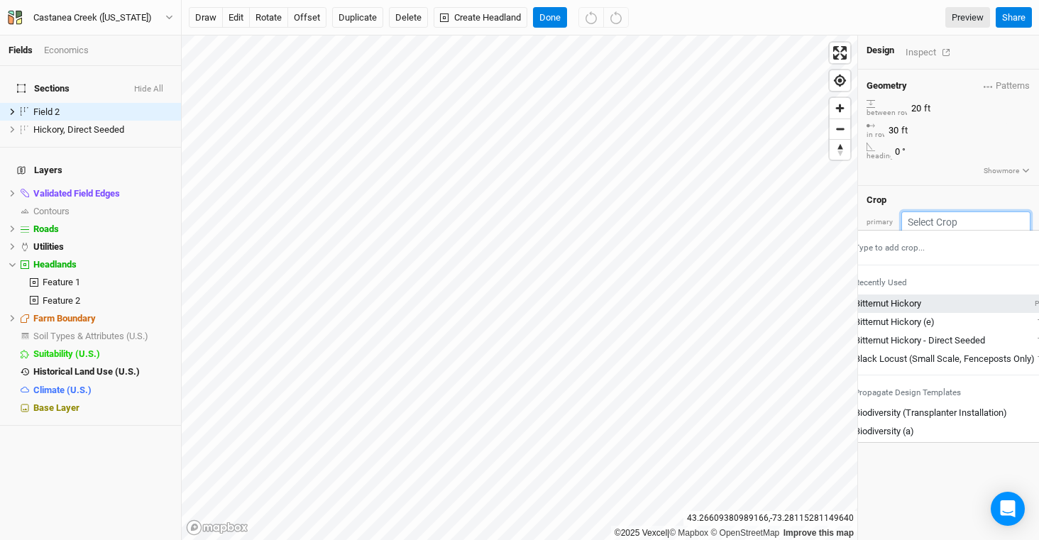
click at [948, 298] on div "Bitternut Hickory Public" at bounding box center [956, 304] width 202 height 13
type input "20"
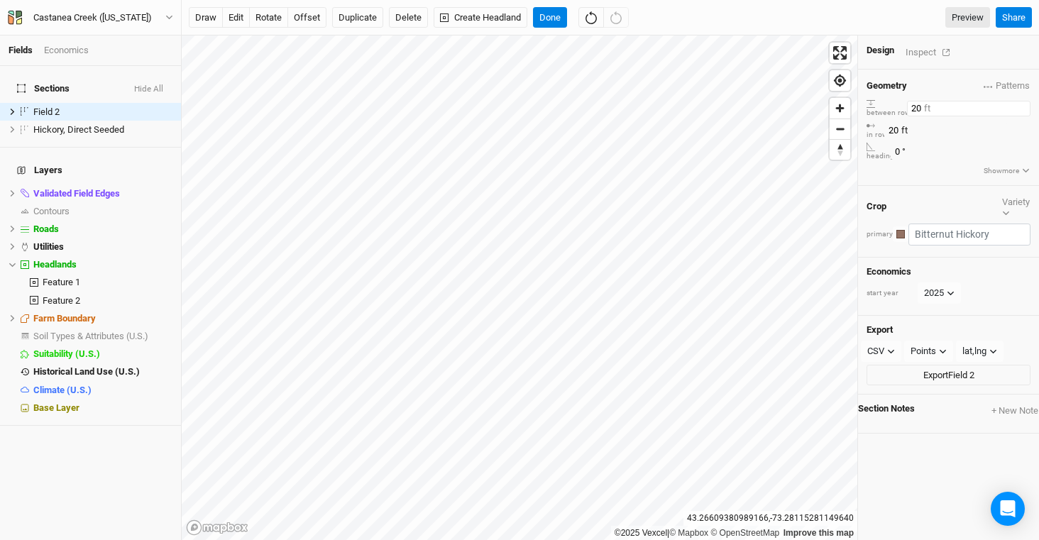
drag, startPoint x: 956, startPoint y: 110, endPoint x: 904, endPoint y: 102, distance: 53.1
click at [904, 102] on div "between row 20 ft" at bounding box center [949, 108] width 164 height 19
type input "30"
click at [995, 126] on input "20" at bounding box center [947, 131] width 124 height 16
type input "2"
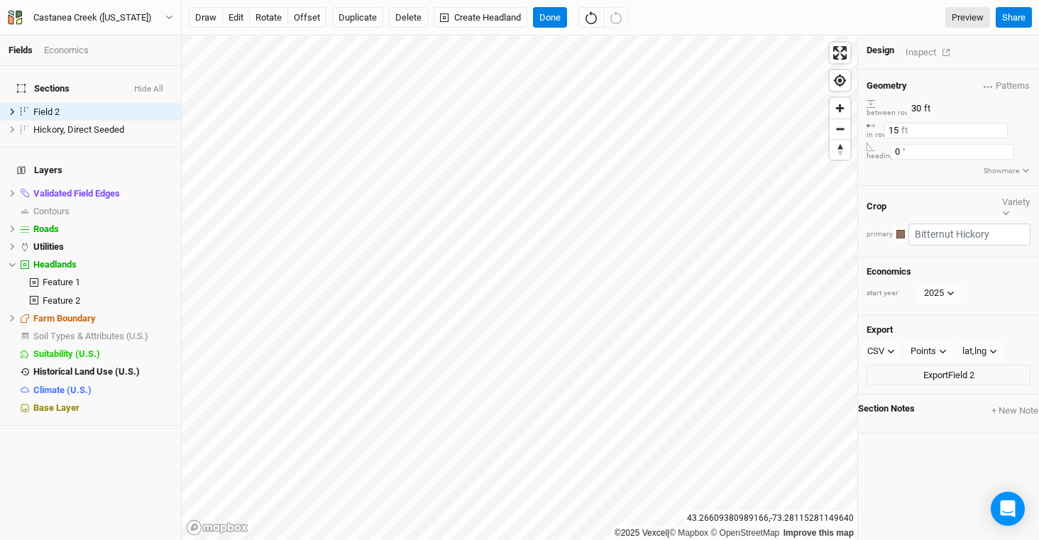
type input "15"
click at [993, 144] on input "0" at bounding box center [953, 152] width 124 height 16
type input "71.5"
click at [909, 227] on button "button" at bounding box center [901, 235] width 16 height 16
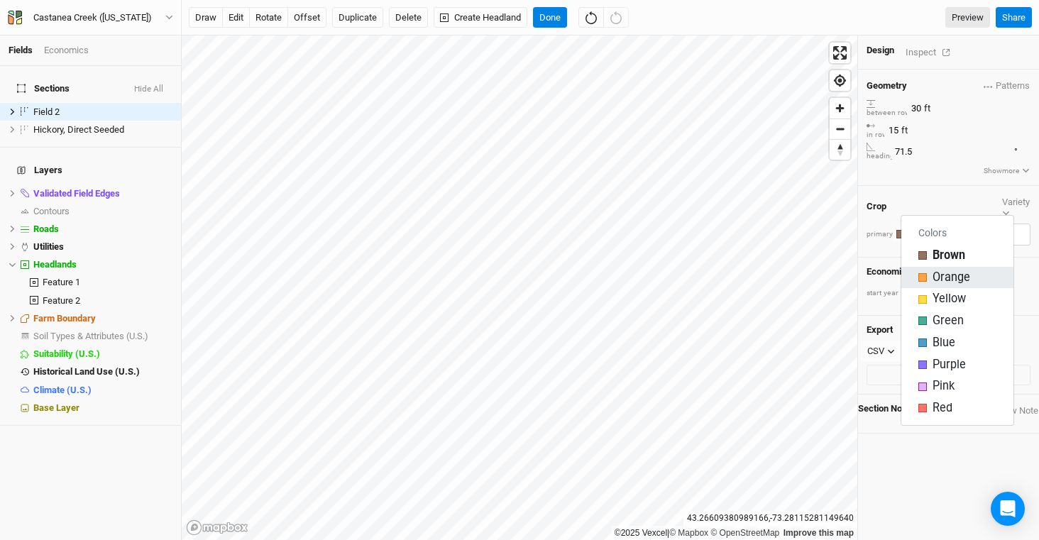
click at [930, 275] on div "Orange" at bounding box center [958, 278] width 78 height 16
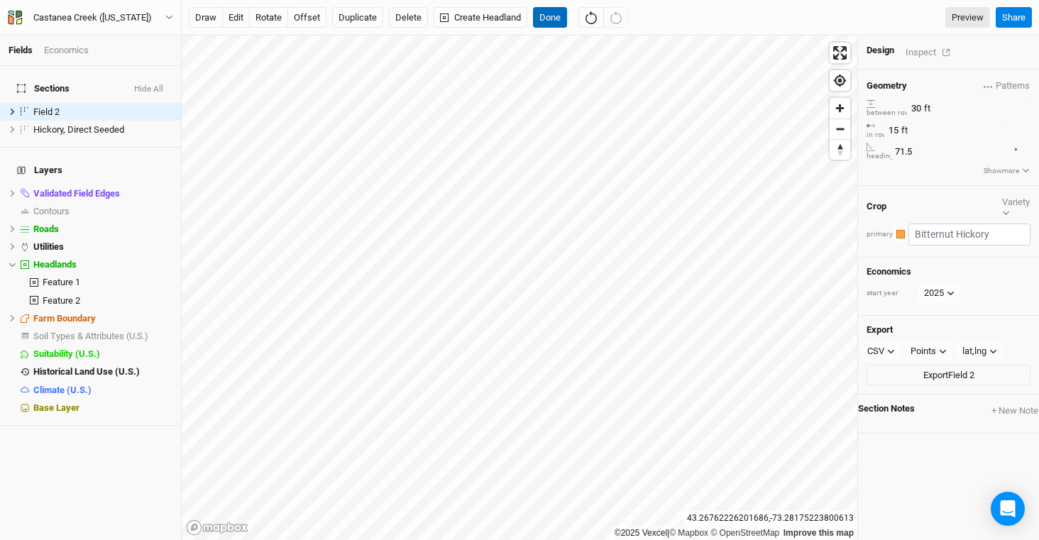
click at [551, 16] on button "Done" at bounding box center [550, 17] width 34 height 21
click at [53, 259] on span "Headlands" at bounding box center [54, 264] width 43 height 11
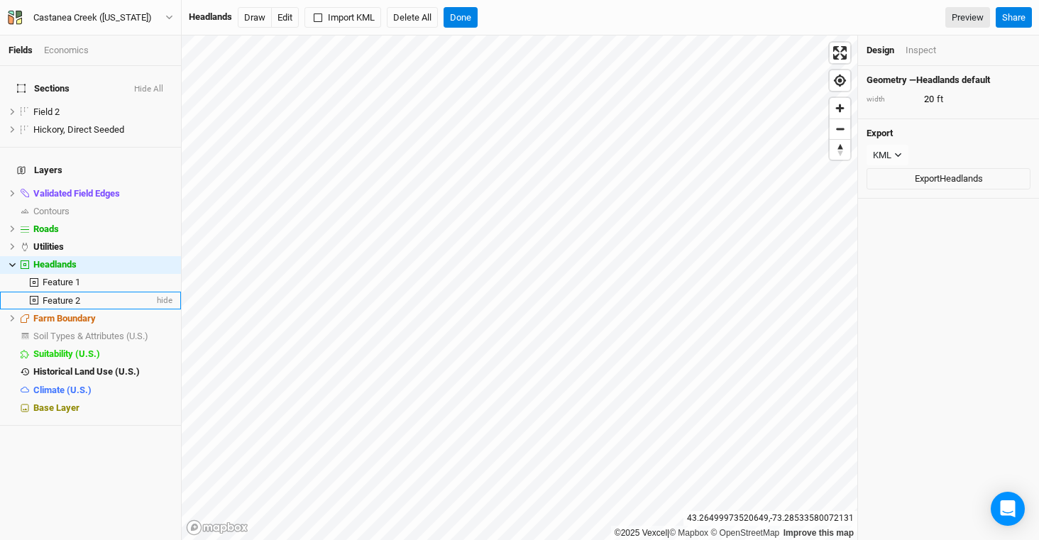
click at [52, 295] on span "Feature 2" at bounding box center [62, 300] width 38 height 11
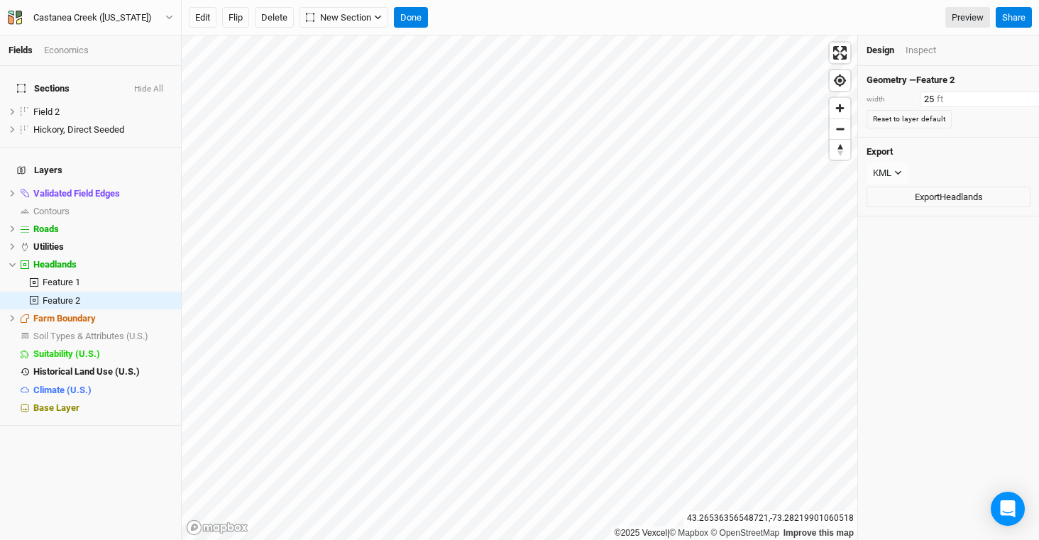
drag, startPoint x: 940, startPoint y: 100, endPoint x: 914, endPoint y: 99, distance: 26.3
click at [914, 99] on div "width 25 ft" at bounding box center [949, 100] width 164 height 16
type input "15"
click at [424, 14] on button "Done" at bounding box center [411, 17] width 34 height 21
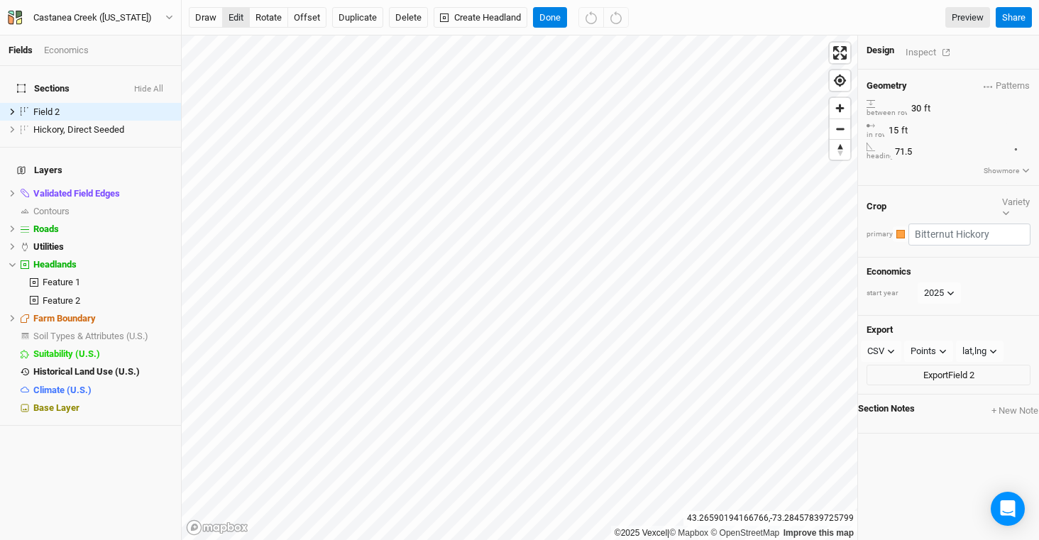
click at [241, 23] on button "edit" at bounding box center [236, 17] width 28 height 21
click at [229, 13] on button "edit" at bounding box center [236, 17] width 28 height 21
click at [553, 17] on button "Done" at bounding box center [550, 17] width 34 height 21
click at [555, 22] on button "Done" at bounding box center [550, 17] width 34 height 21
click at [312, 18] on button "offset" at bounding box center [307, 17] width 39 height 21
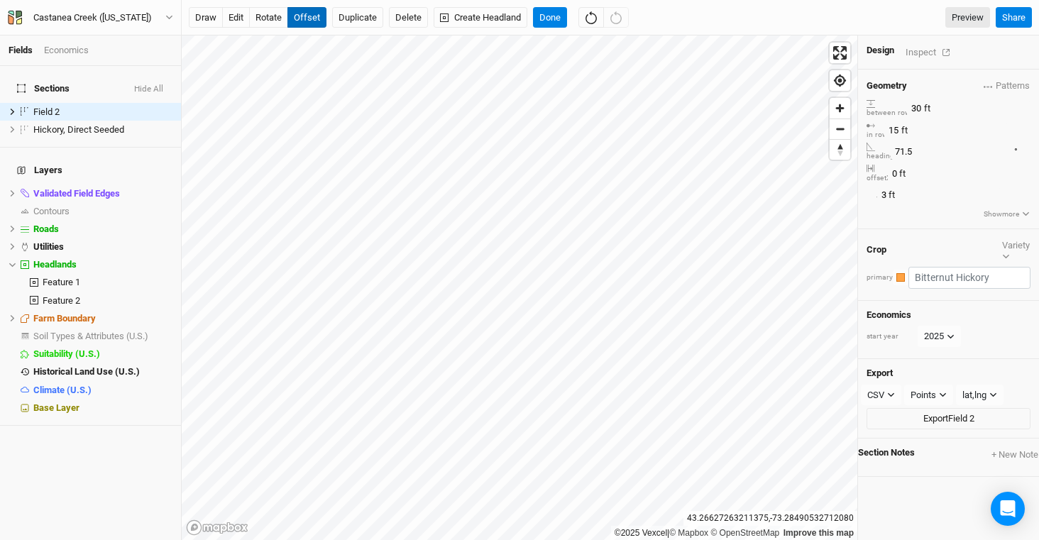
type input "2"
type input "-5"
click at [548, 16] on button "Done" at bounding box center [550, 17] width 34 height 21
click at [227, 20] on button "edit" at bounding box center [236, 17] width 28 height 21
click at [552, 15] on button "Done" at bounding box center [550, 17] width 34 height 21
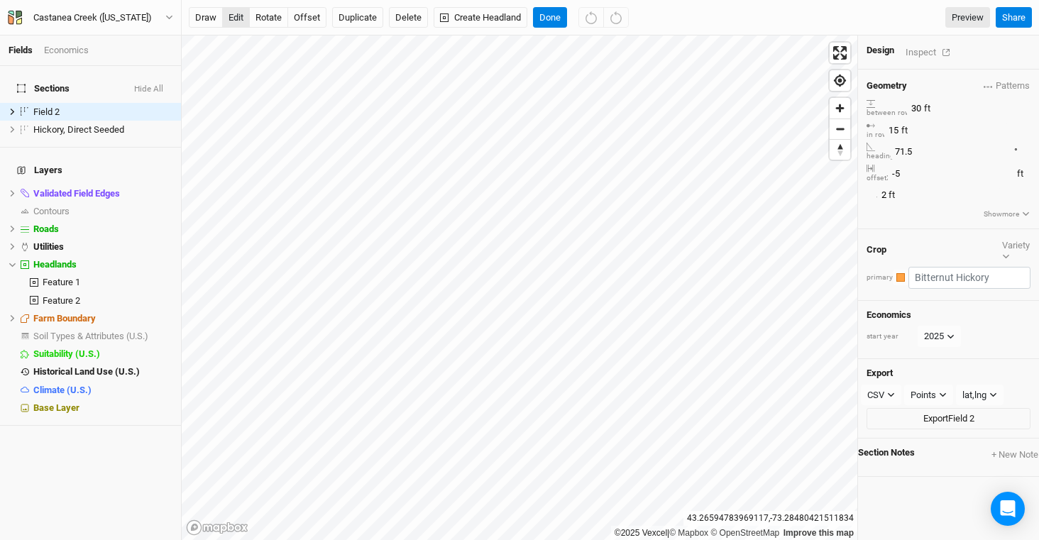
click at [234, 18] on button "edit" at bounding box center [236, 17] width 28 height 21
click at [311, 16] on button "offset" at bounding box center [307, 17] width 39 height 21
type input "-12"
click at [555, 21] on button "Done" at bounding box center [550, 17] width 34 height 21
click at [957, 144] on input "71.5" at bounding box center [953, 152] width 124 height 16
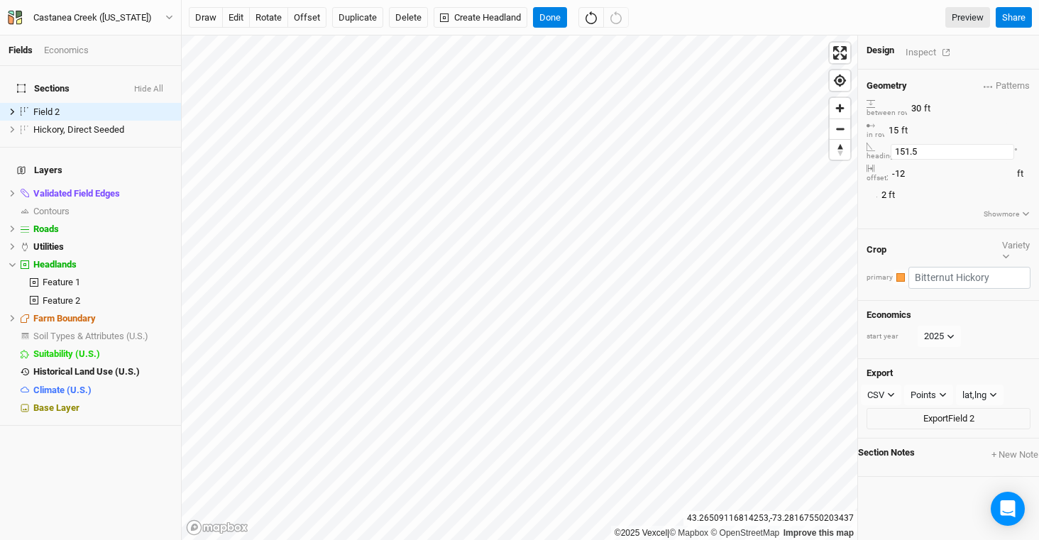
click at [959, 144] on input "151.5" at bounding box center [953, 152] width 124 height 16
click at [308, 16] on button "offset" at bounding box center [307, 17] width 39 height 21
click at [274, 22] on button "rotate" at bounding box center [268, 17] width 39 height 21
type input "86.4"
click at [550, 17] on button "Done" at bounding box center [550, 17] width 34 height 21
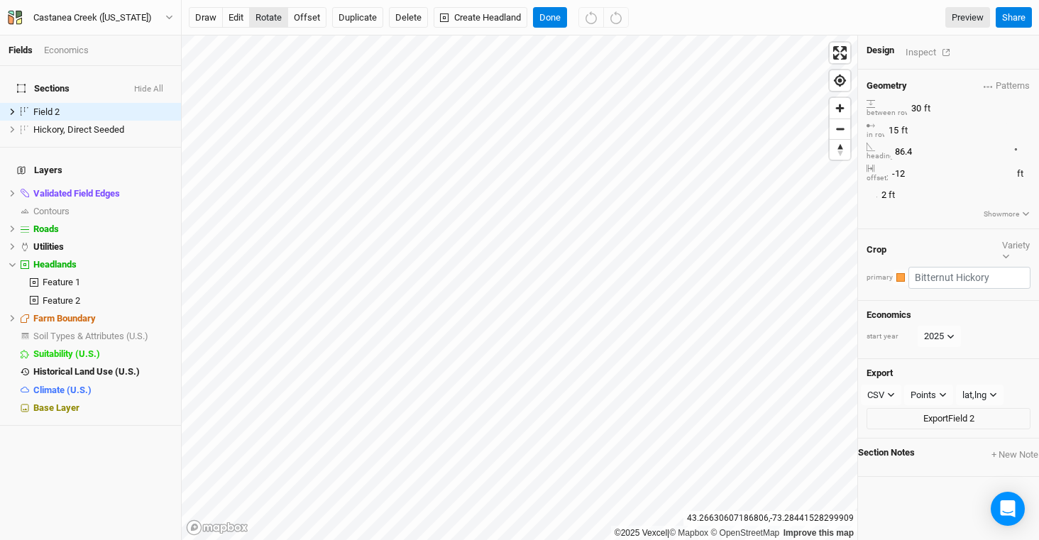
click at [263, 21] on button "rotate" at bounding box center [268, 17] width 39 height 21
click at [1015, 144] on input "88.2" at bounding box center [953, 152] width 124 height 16
click at [1015, 144] on input "88.7" at bounding box center [953, 152] width 124 height 16
drag, startPoint x: 970, startPoint y: 143, endPoint x: 908, endPoint y: 139, distance: 61.9
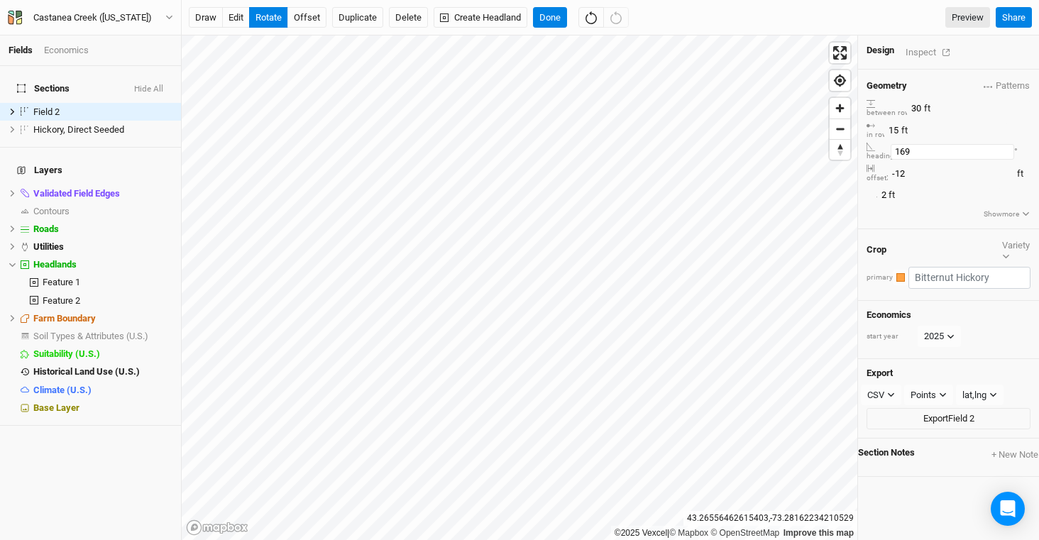
click at [908, 143] on div "heading 169 °" at bounding box center [949, 152] width 164 height 19
click at [954, 144] on input "90" at bounding box center [953, 152] width 124 height 16
type input "9"
click at [961, 144] on input "88" at bounding box center [953, 152] width 124 height 16
type input "88.5"
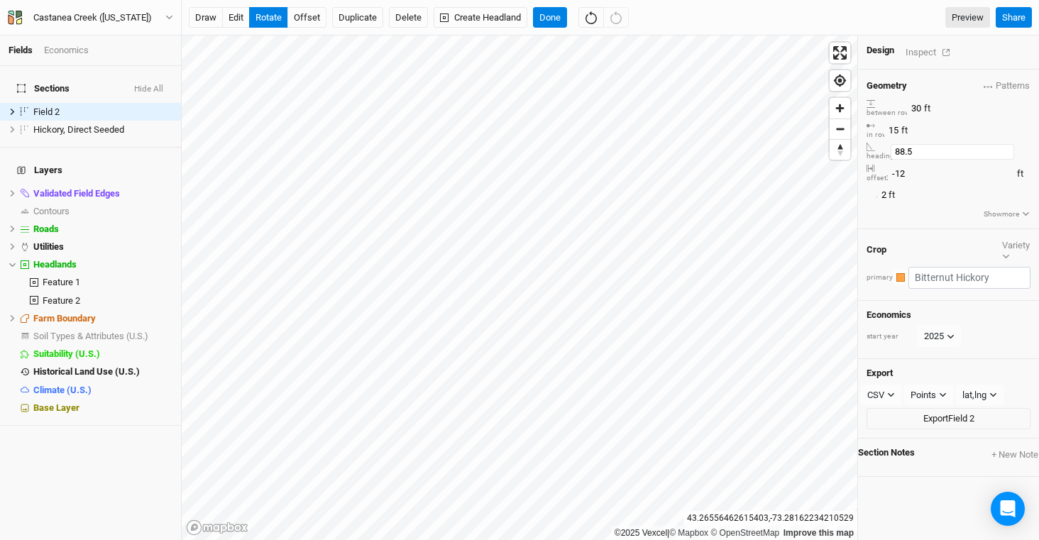
click at [1015, 144] on input "88.5" at bounding box center [953, 152] width 124 height 16
click at [563, 22] on button "Done" at bounding box center [550, 17] width 34 height 21
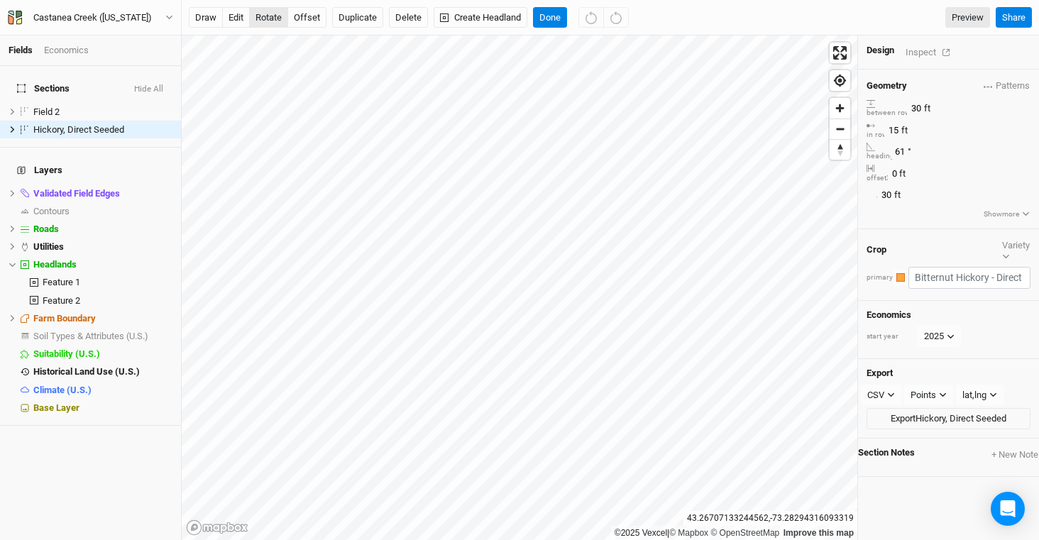
click at [278, 14] on button "rotate" at bounding box center [268, 17] width 39 height 21
type input "87"
click at [552, 23] on button "Done" at bounding box center [550, 17] width 34 height 21
click at [552, 13] on button "Done" at bounding box center [550, 17] width 34 height 21
click at [272, 26] on button "rotate" at bounding box center [268, 17] width 39 height 21
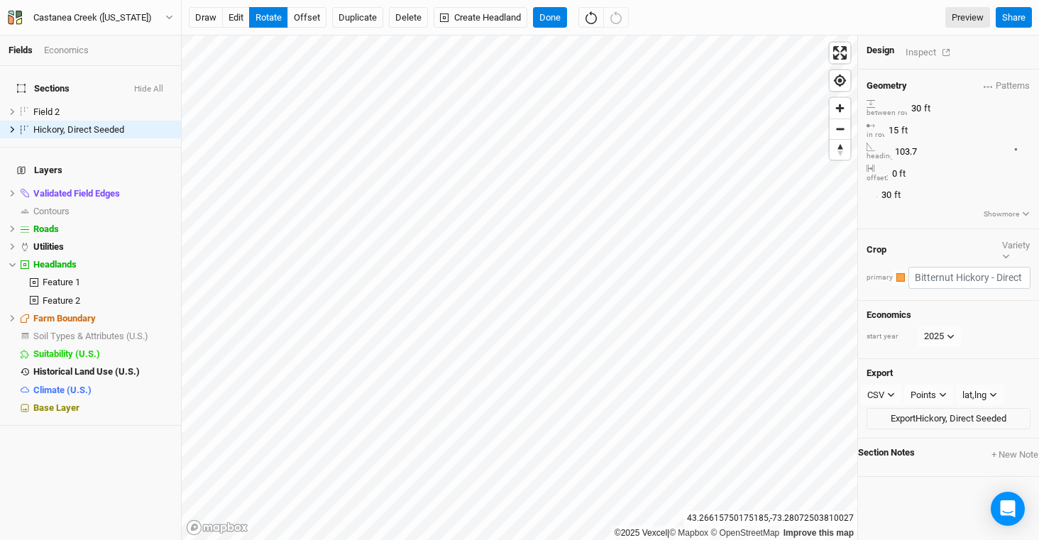
type input "104.2"
click at [314, 21] on button "offset" at bounding box center [307, 17] width 39 height 21
type input "38"
click at [547, 14] on button "Done" at bounding box center [550, 17] width 34 height 21
click at [238, 21] on button "edit" at bounding box center [236, 17] width 28 height 21
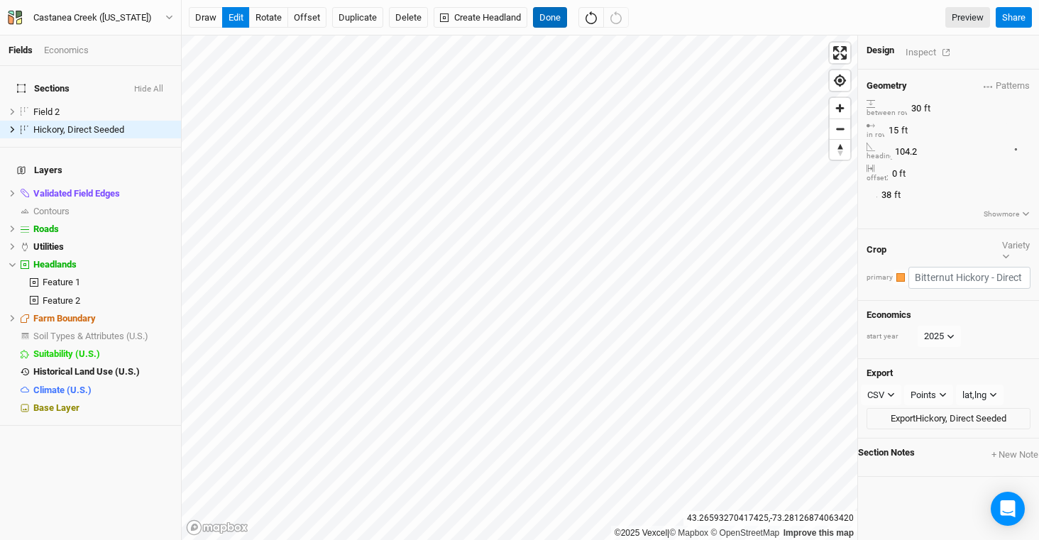
click at [562, 16] on button "Done" at bounding box center [550, 17] width 34 height 21
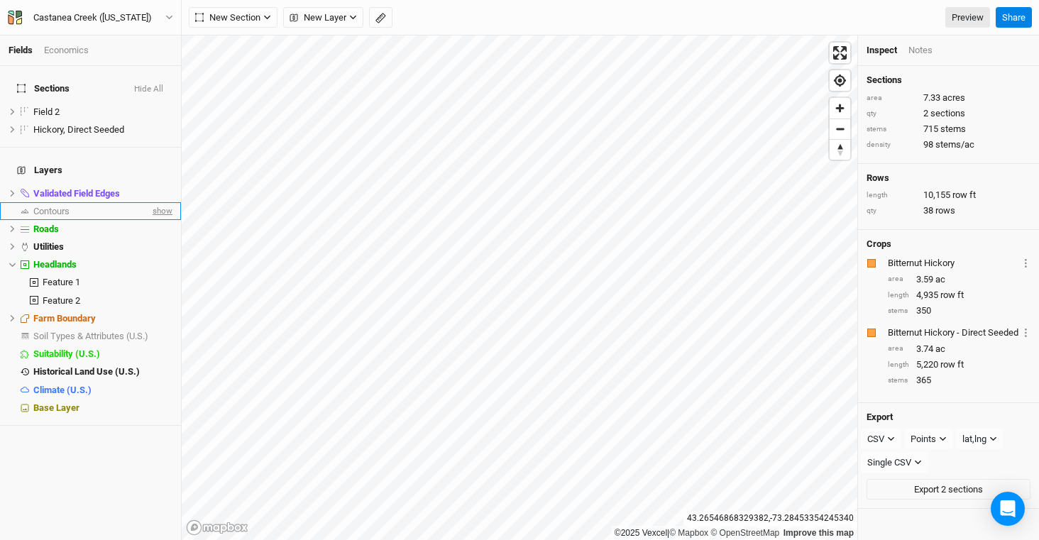
click at [150, 202] on span "show" at bounding box center [161, 211] width 23 height 18
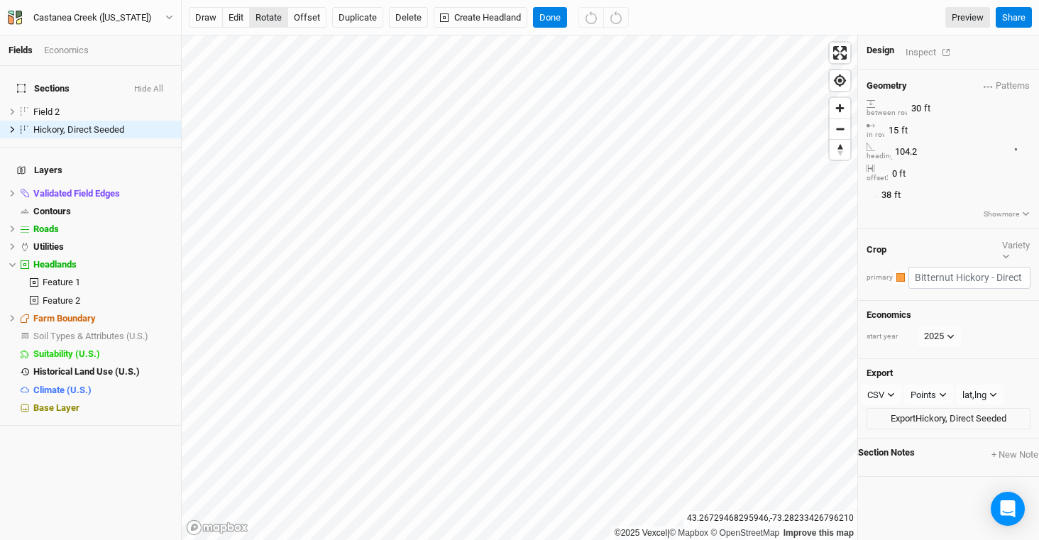
click at [273, 18] on button "rotate" at bounding box center [268, 17] width 39 height 21
type input "112.6"
click at [302, 11] on button "offset" at bounding box center [307, 17] width 39 height 21
type input "27"
click at [554, 16] on button "Done" at bounding box center [550, 17] width 34 height 21
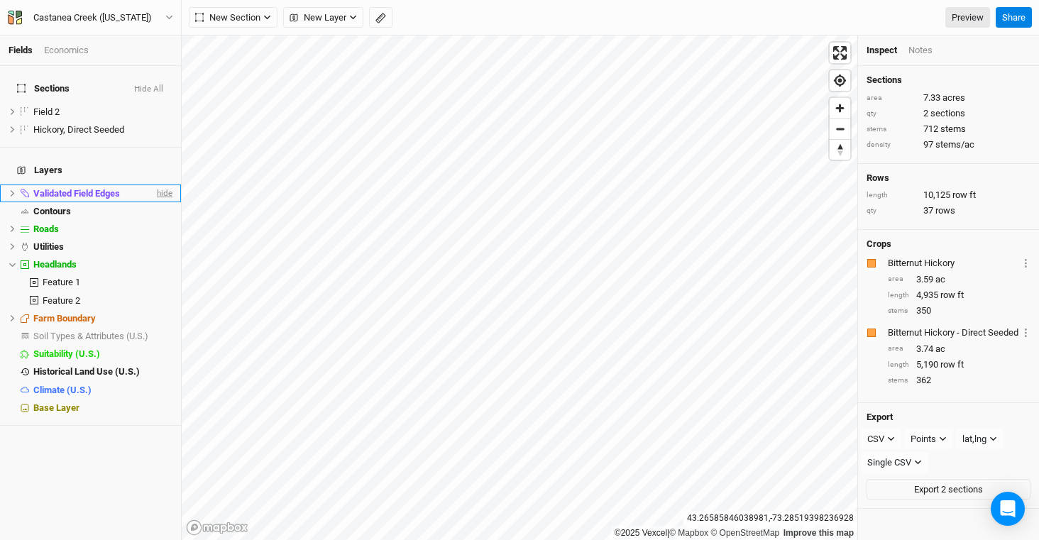
click at [156, 185] on span "hide" at bounding box center [163, 194] width 18 height 18
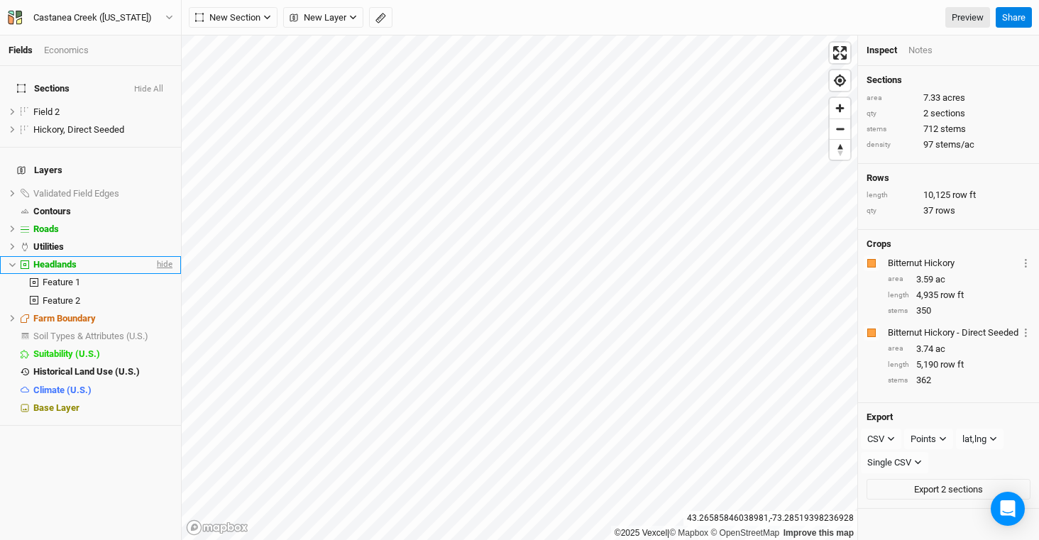
click at [154, 256] on span "hide" at bounding box center [163, 265] width 18 height 18
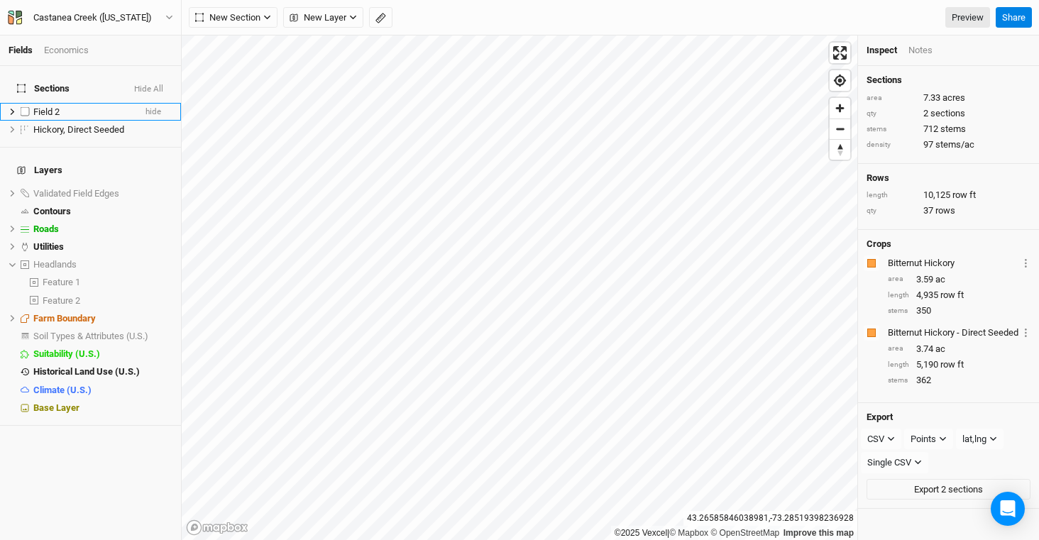
click at [60, 107] on span "Field 2" at bounding box center [46, 112] width 26 height 11
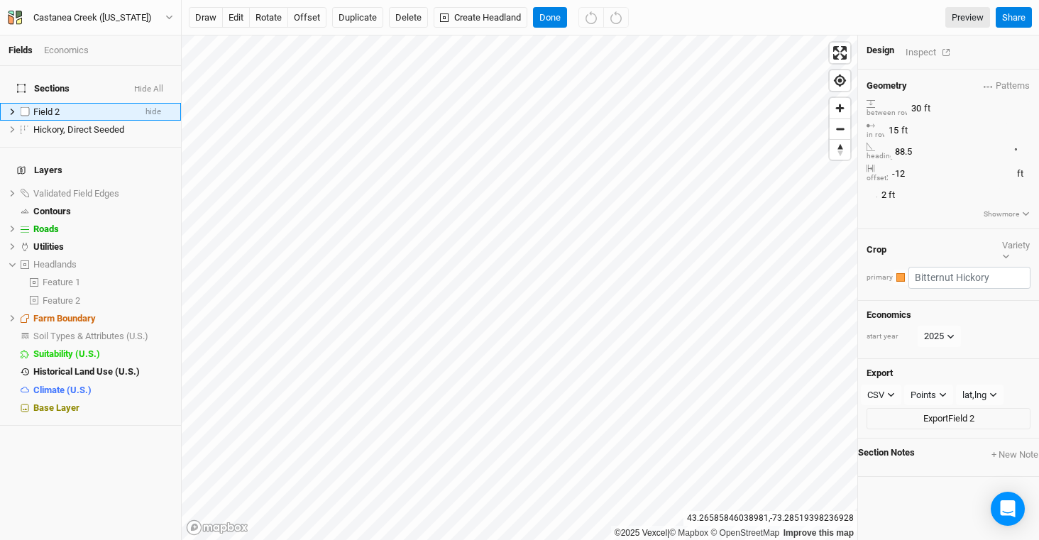
click at [62, 107] on div "Field 2" at bounding box center [83, 112] width 101 height 11
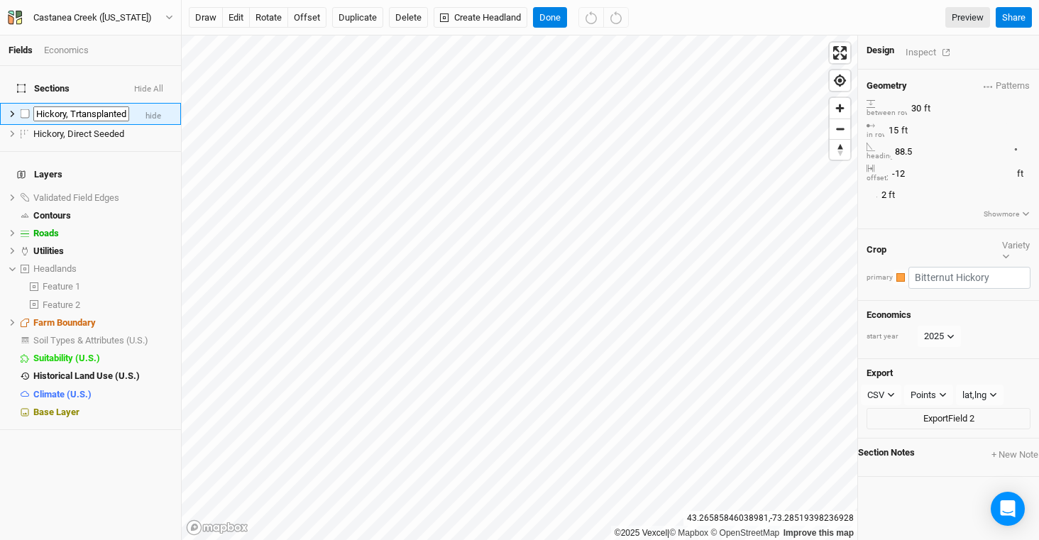
scroll to position [0, 4]
click at [77, 107] on input "Hickory, Trtansplanted" at bounding box center [81, 115] width 96 height 16
type input "Hickory, Transplanted"
click at [115, 43] on div "Fields Economics" at bounding box center [90, 51] width 181 height 31
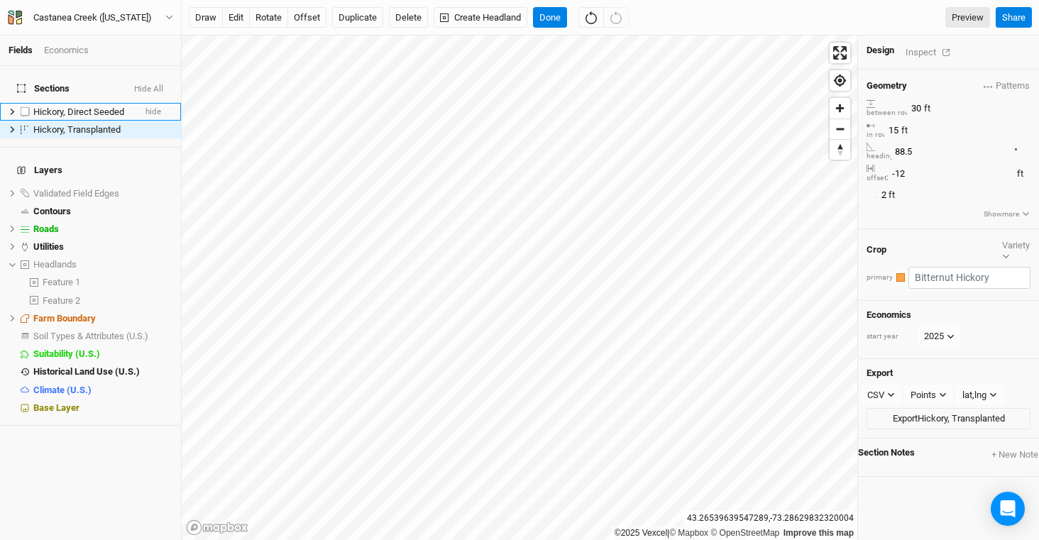
click at [30, 103] on label at bounding box center [25, 112] width 18 height 18
click at [30, 107] on input "checkbox" at bounding box center [25, 111] width 9 height 9
checkbox input "true"
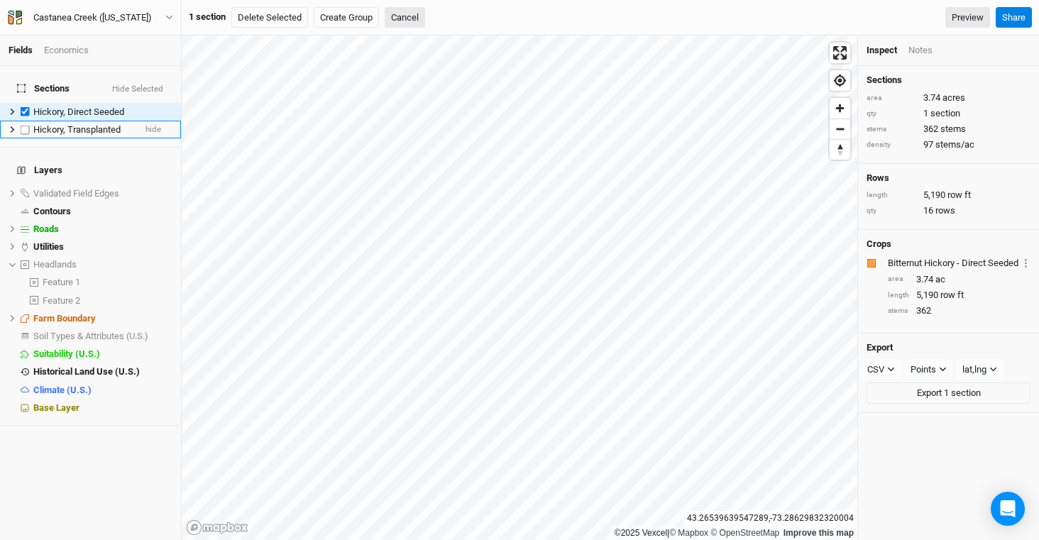
click at [28, 121] on label at bounding box center [25, 130] width 18 height 18
click at [28, 125] on input "checkbox" at bounding box center [25, 129] width 9 height 9
checkbox input "true"
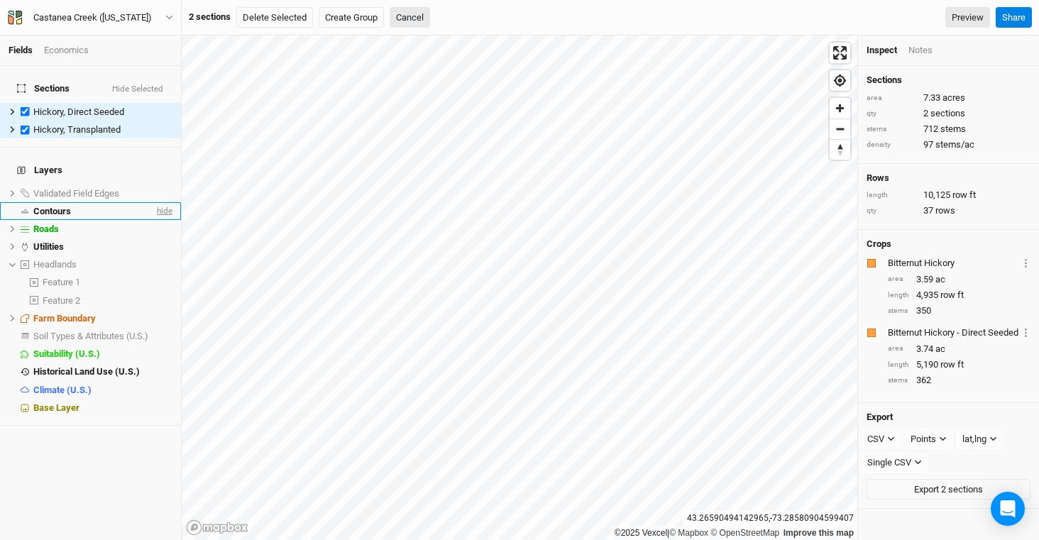
click at [154, 202] on span "hide" at bounding box center [163, 211] width 18 height 18
